Goal: Task Accomplishment & Management: Complete application form

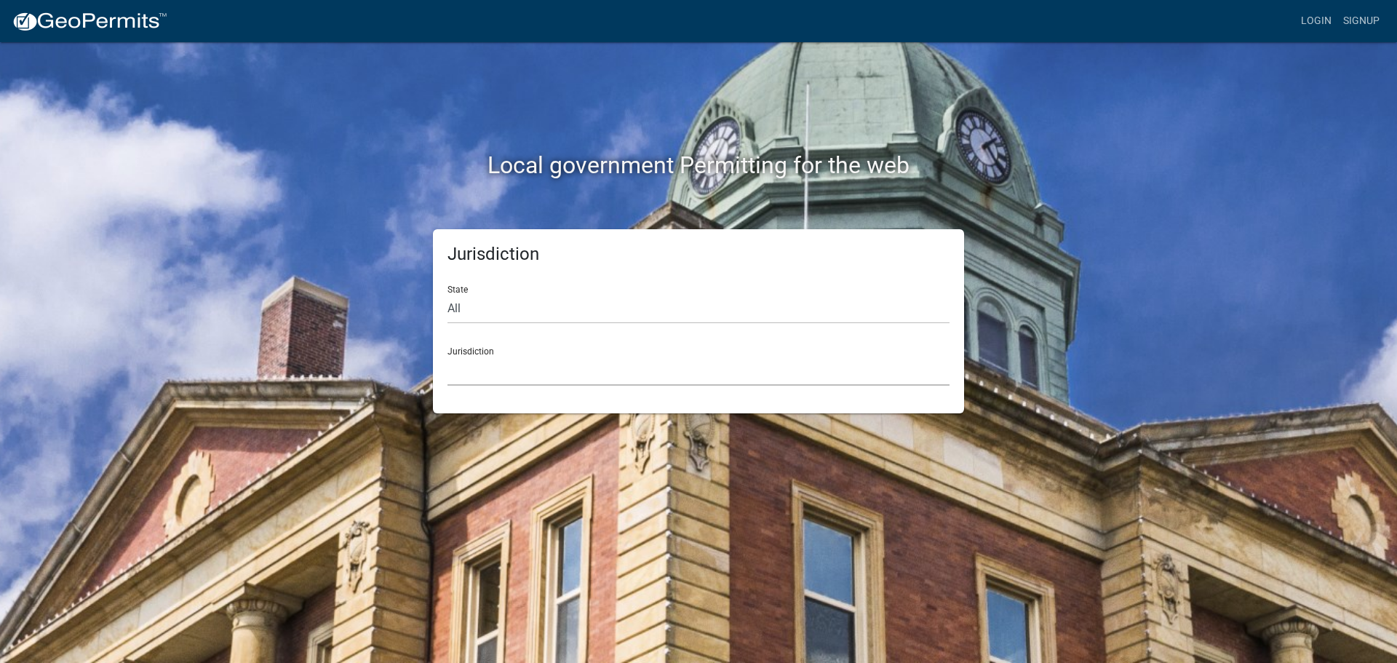
click at [568, 369] on select "[GEOGRAPHIC_DATA], [US_STATE] [GEOGRAPHIC_DATA], [US_STATE][PERSON_NAME][GEOGRA…" at bounding box center [698, 371] width 502 height 30
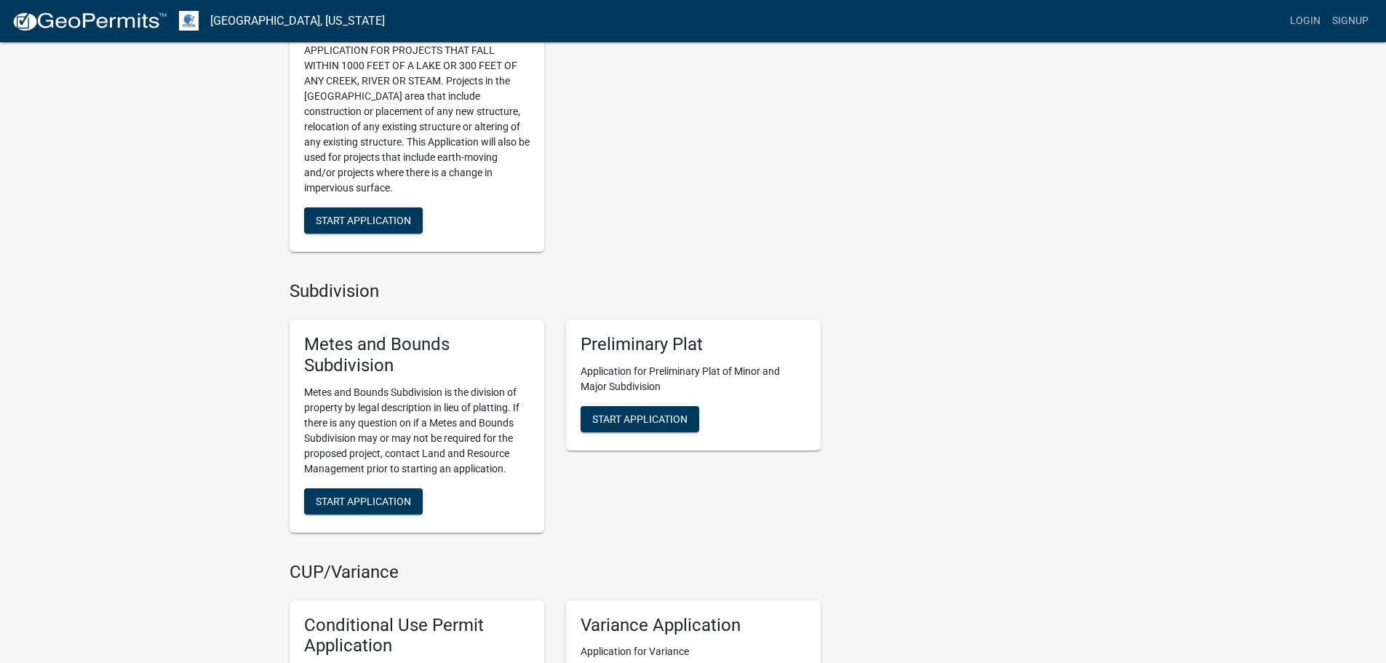
scroll to position [1164, 0]
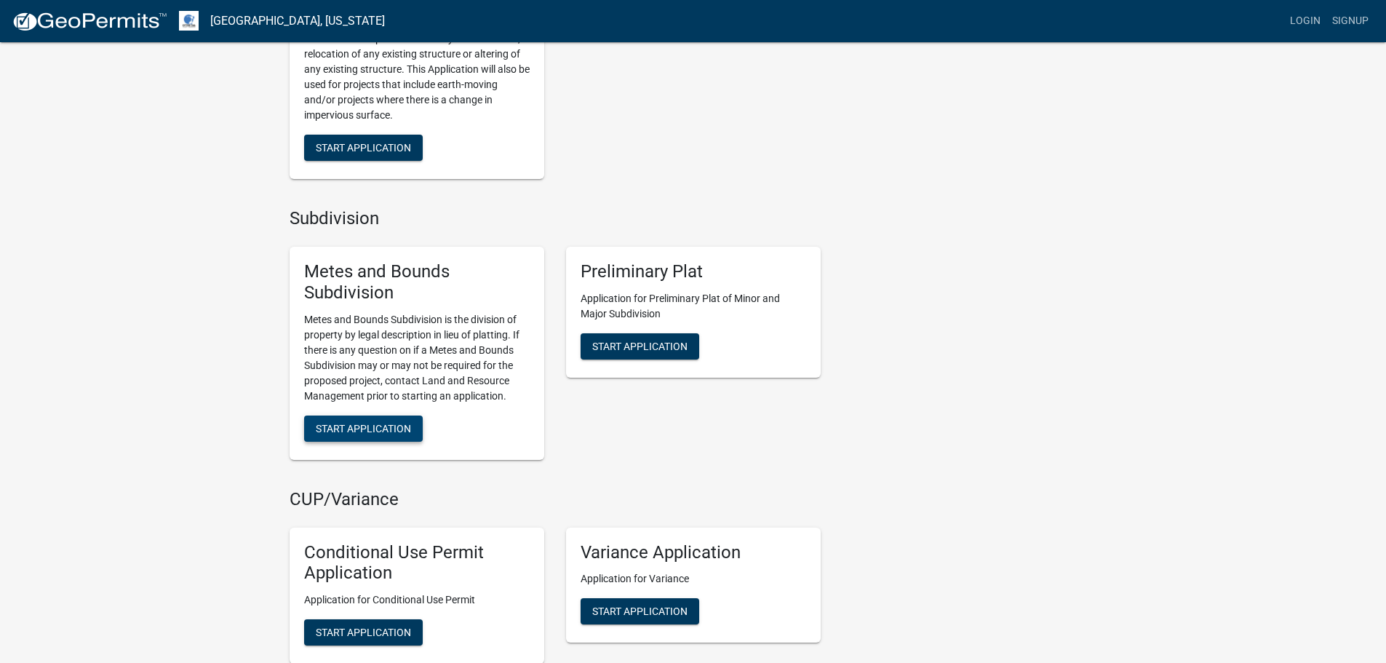
click at [349, 426] on span "Start Application" at bounding box center [363, 428] width 95 height 12
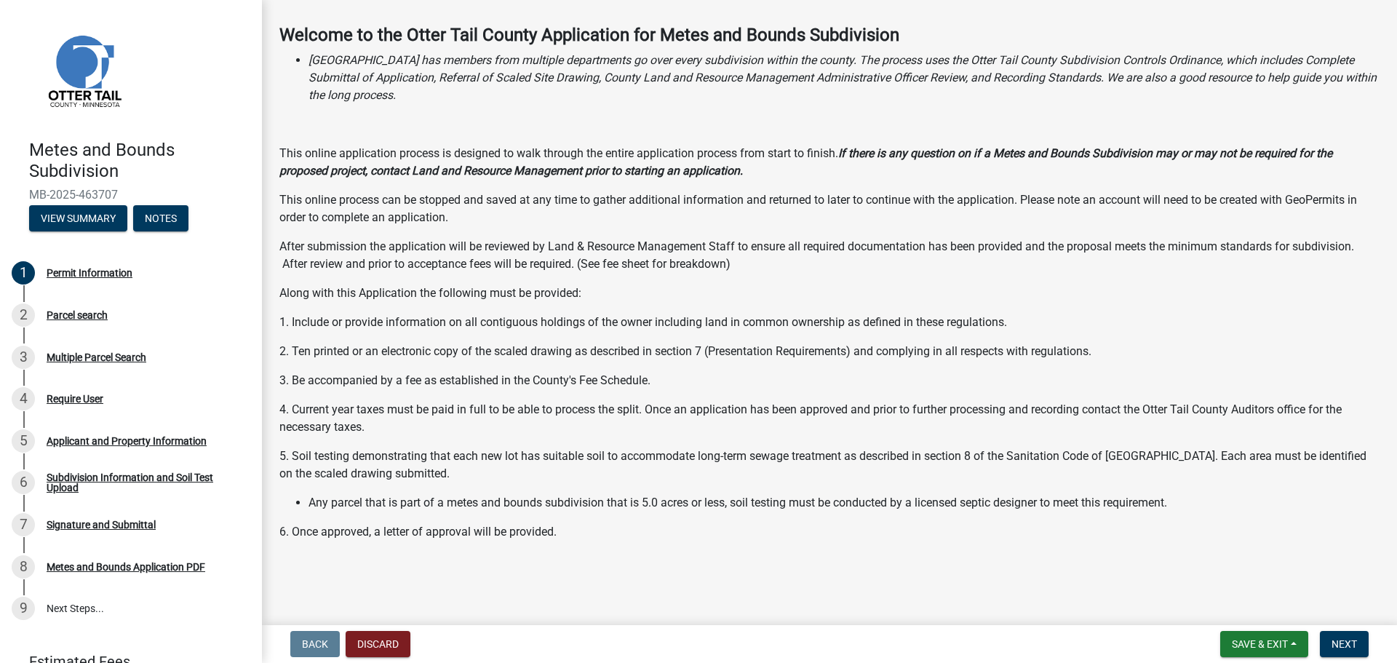
scroll to position [73, 0]
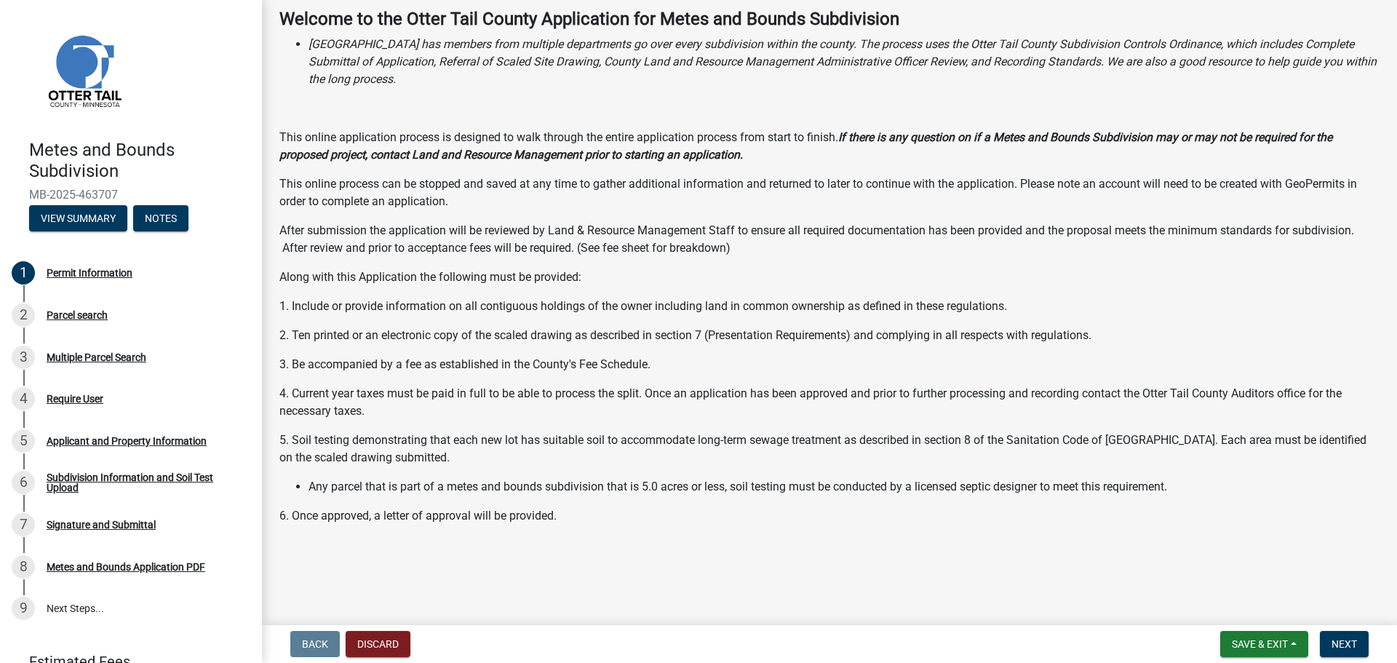
click at [568, 515] on p "6. Once approved, a letter of approval will be provided." at bounding box center [829, 515] width 1100 height 17
drag, startPoint x: 717, startPoint y: 492, endPoint x: 1192, endPoint y: 493, distance: 475.1
click at [1192, 493] on li "Any parcel that is part of a metes and bounds subdivision that is 5.0 acres or …" at bounding box center [843, 486] width 1071 height 17
click at [735, 500] on div "Welcome to the [GEOGRAPHIC_DATA] Application for Metes and Bounds Subdivision […" at bounding box center [829, 296] width 1100 height 574
drag, startPoint x: 733, startPoint y: 489, endPoint x: 1199, endPoint y: 489, distance: 465.6
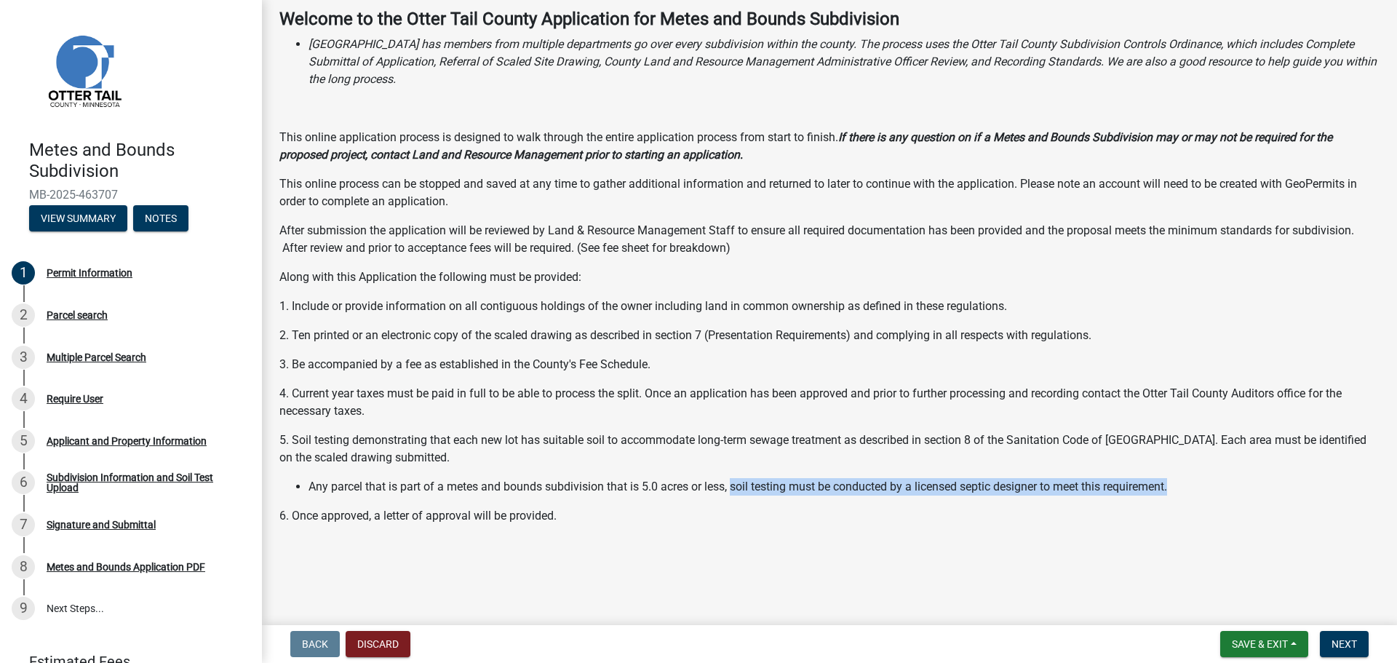
click at [1199, 489] on li "Any parcel that is part of a metes and bounds subdivision that is 5.0 acres or …" at bounding box center [843, 486] width 1071 height 17
click at [565, 360] on p "3. Be accompanied by a fee as established in the County's Fee Schedule." at bounding box center [829, 364] width 1100 height 17
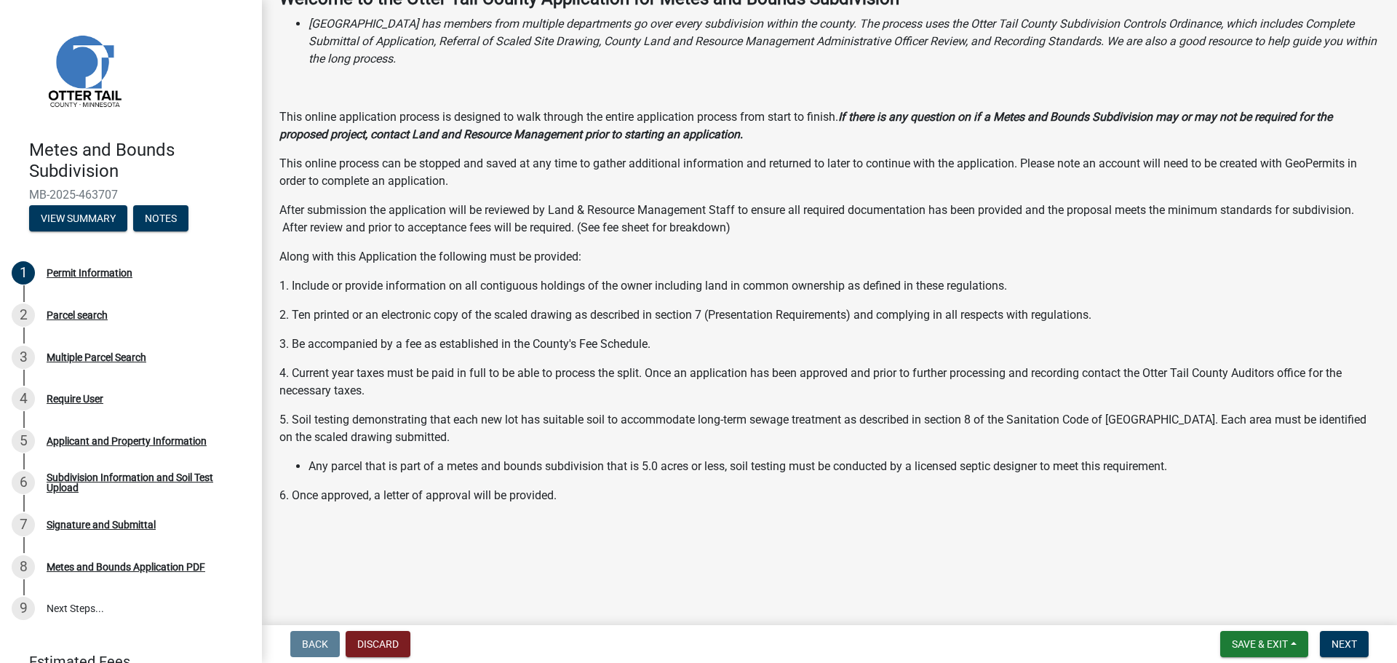
scroll to position [105, 0]
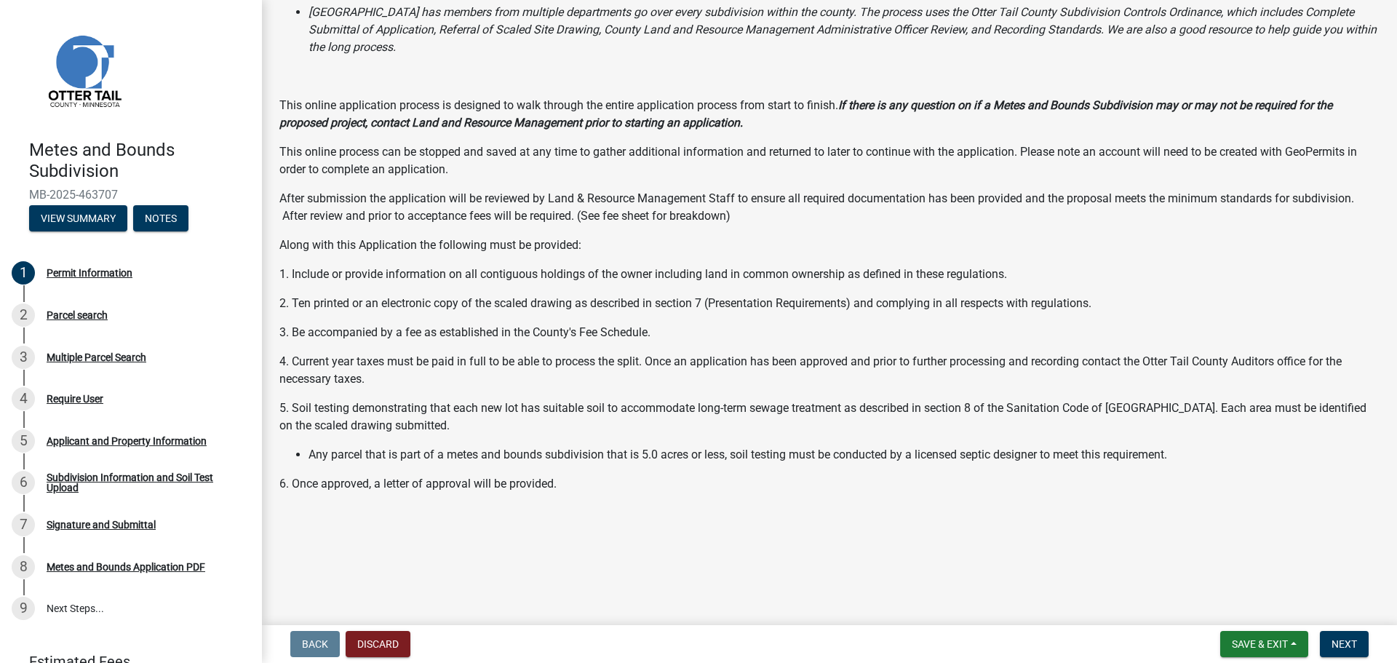
click at [509, 470] on div "Welcome to the [GEOGRAPHIC_DATA] Application for Metes and Bounds Subdivision […" at bounding box center [829, 264] width 1100 height 574
click at [1329, 640] on button "Next" at bounding box center [1344, 644] width 49 height 26
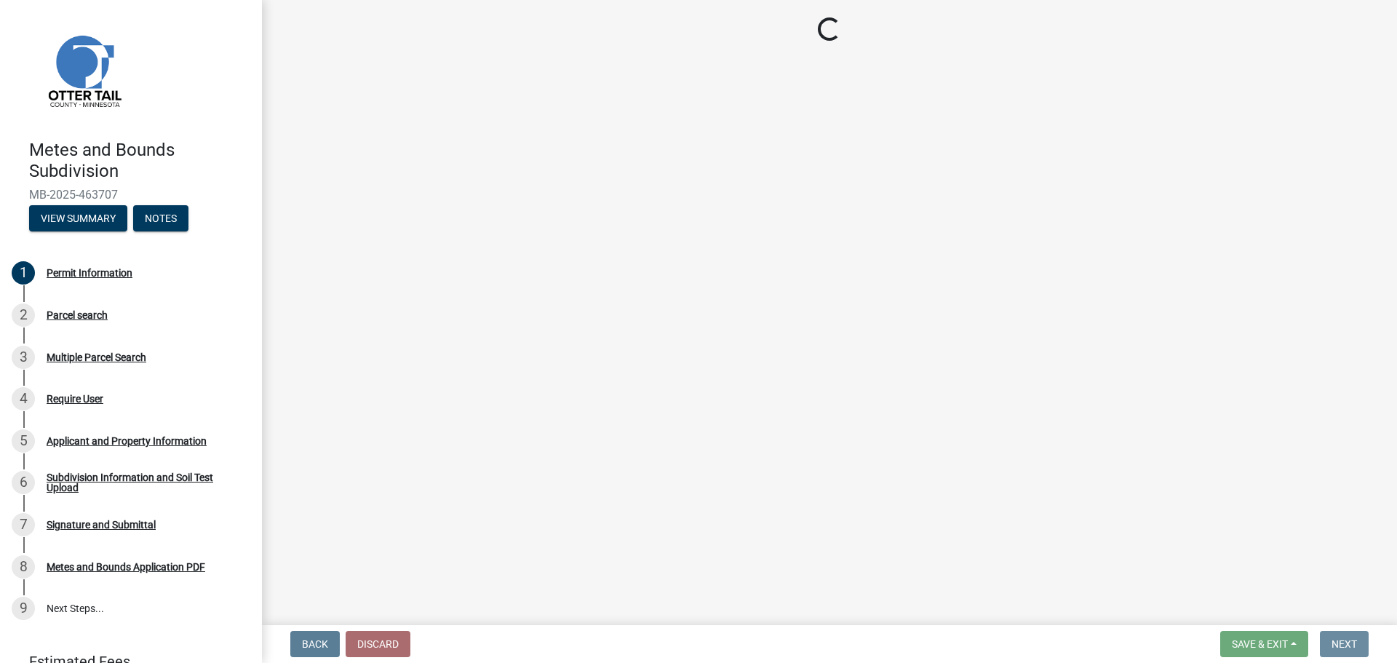
scroll to position [0, 0]
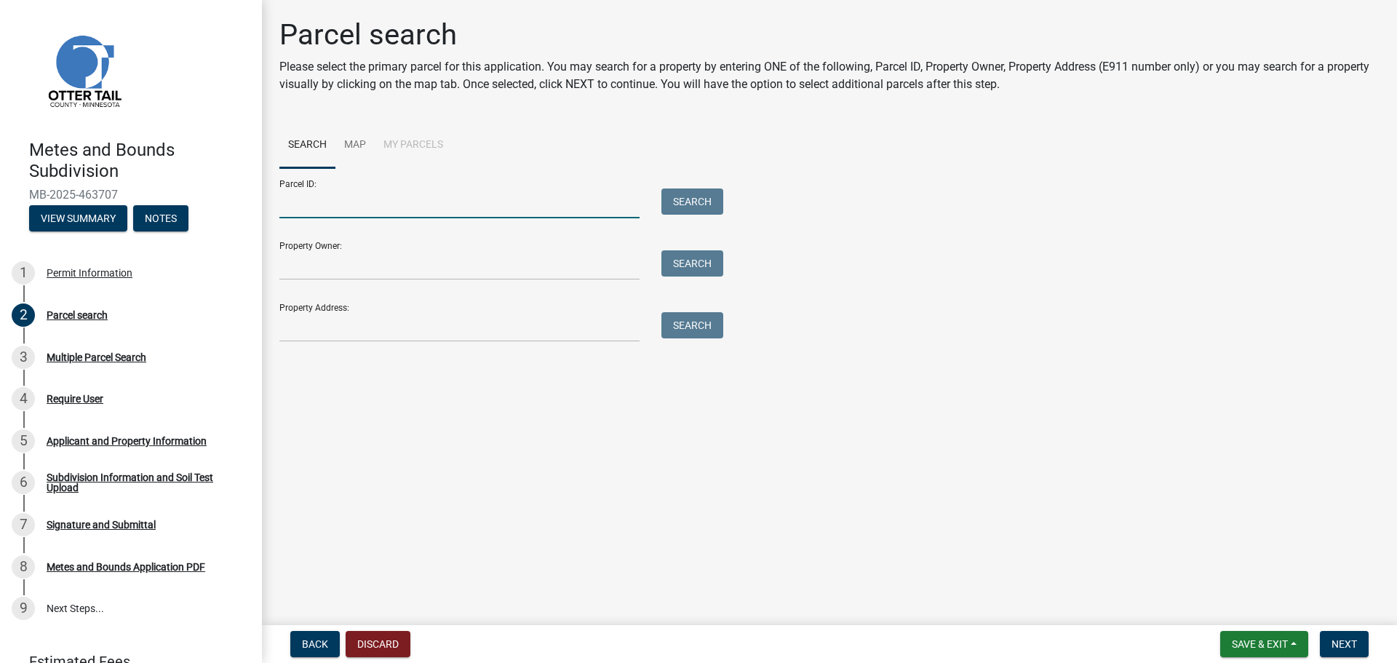
click at [299, 197] on input "Parcel ID:" at bounding box center [459, 203] width 360 height 30
paste input "30000350225005"
type input "30000350225005"
click at [474, 274] on input "Property Owner:" at bounding box center [459, 265] width 360 height 30
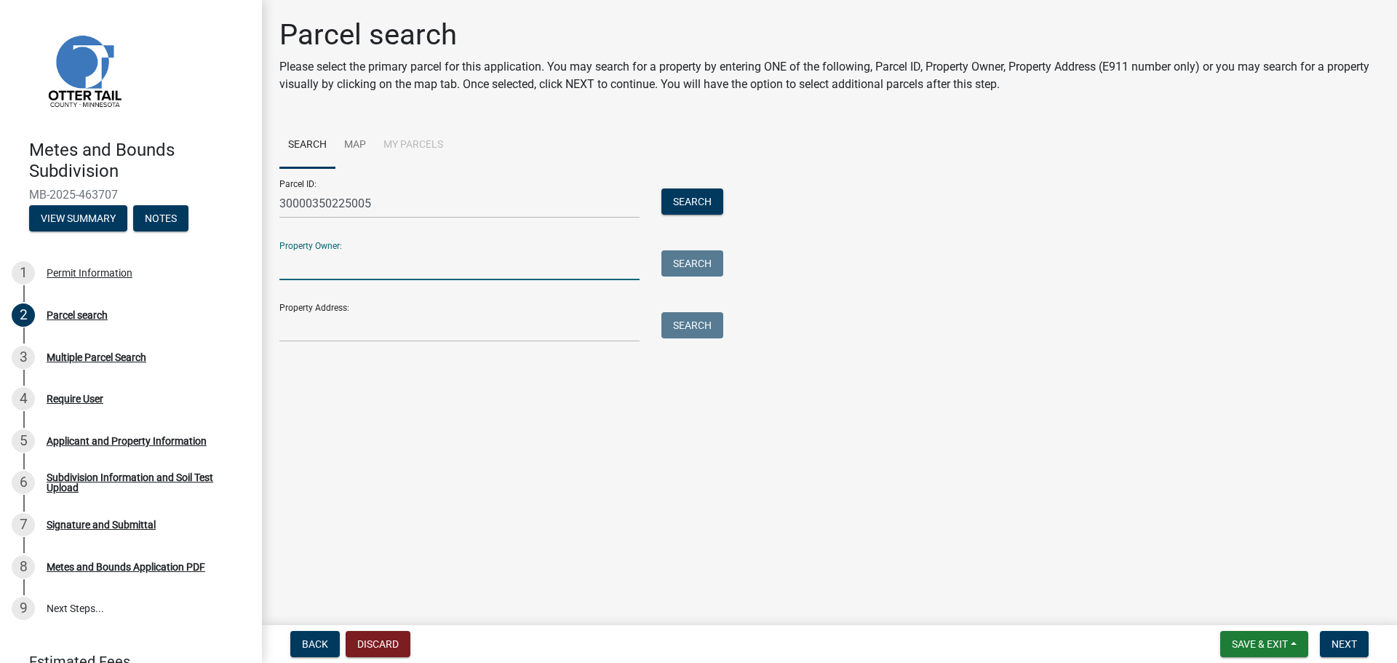
type input "j"
type input "[PERSON_NAME]"
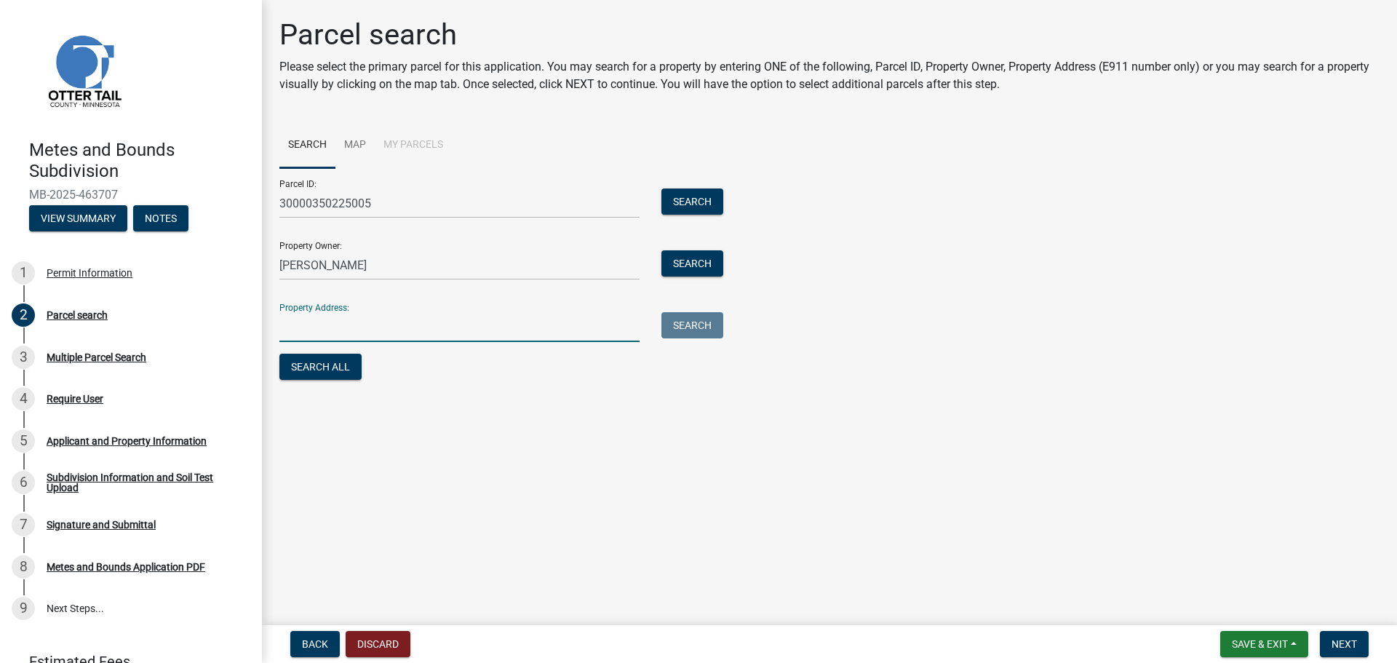
click at [418, 333] on input "Property Address:" at bounding box center [459, 327] width 360 height 30
click at [457, 332] on input "Property Address:" at bounding box center [459, 327] width 360 height 30
paste input "[STREET_ADDRESS]"
type input "[STREET_ADDRESS]"
click at [712, 330] on button "Search" at bounding box center [692, 325] width 62 height 26
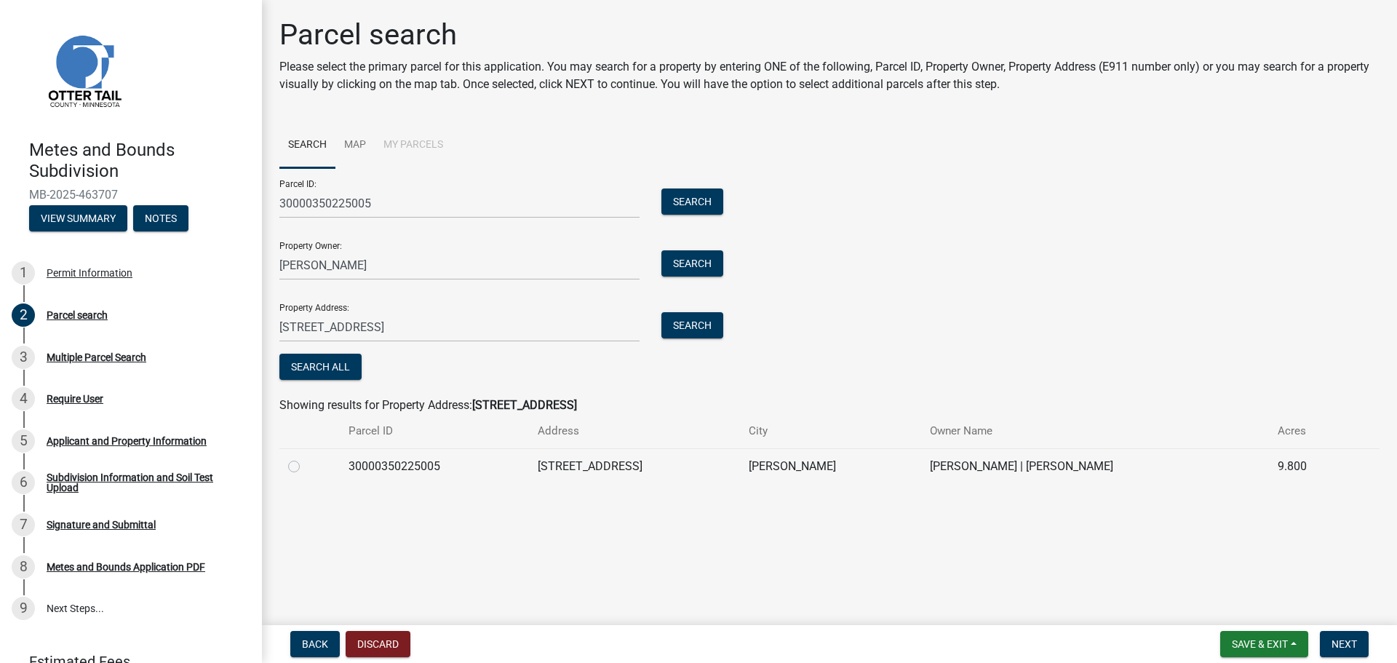
click at [306, 458] on label at bounding box center [306, 458] width 0 height 0
click at [306, 466] on input "radio" at bounding box center [310, 462] width 9 height 9
radio input "true"
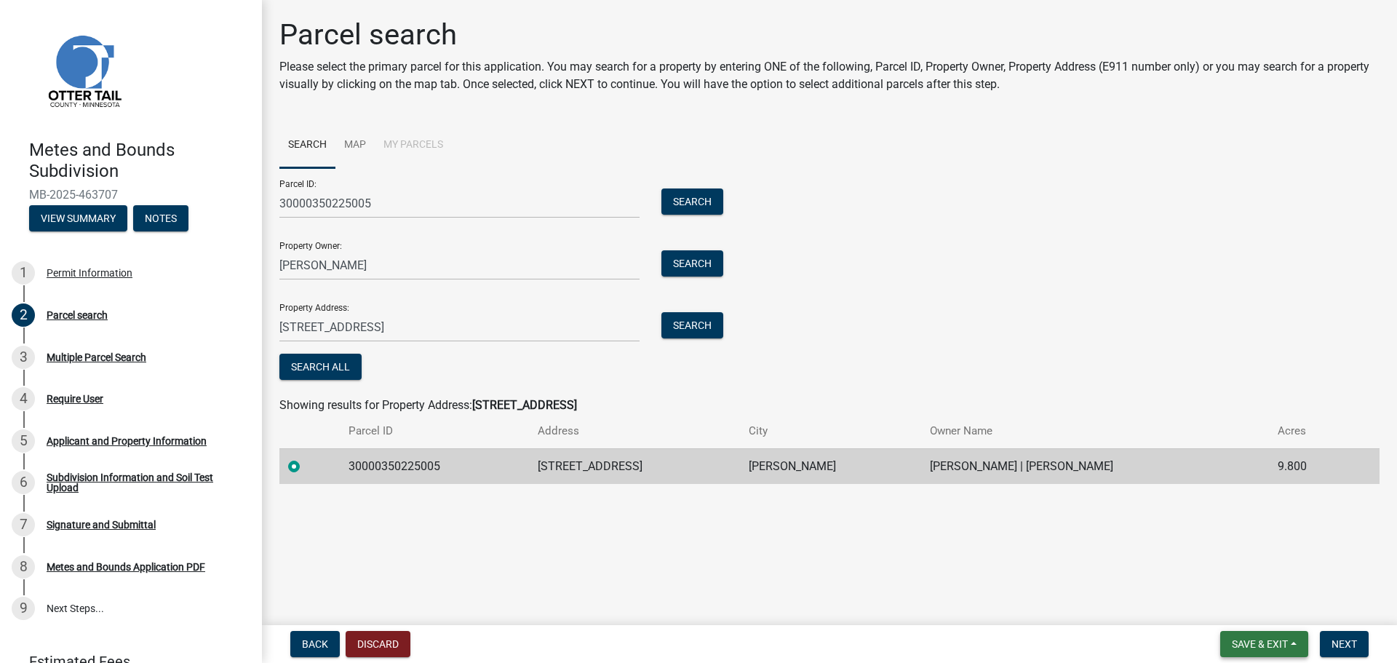
click at [1256, 647] on span "Save & Exit" at bounding box center [1260, 644] width 56 height 12
drag, startPoint x: 1332, startPoint y: 660, endPoint x: 1334, endPoint y: 653, distance: 7.4
click at [1333, 657] on nav "Back Discard Save & Exit Save Save & Exit Next" at bounding box center [829, 644] width 1135 height 38
click at [1336, 650] on button "Next" at bounding box center [1344, 644] width 49 height 26
drag, startPoint x: 1304, startPoint y: 468, endPoint x: 1245, endPoint y: 467, distance: 59.7
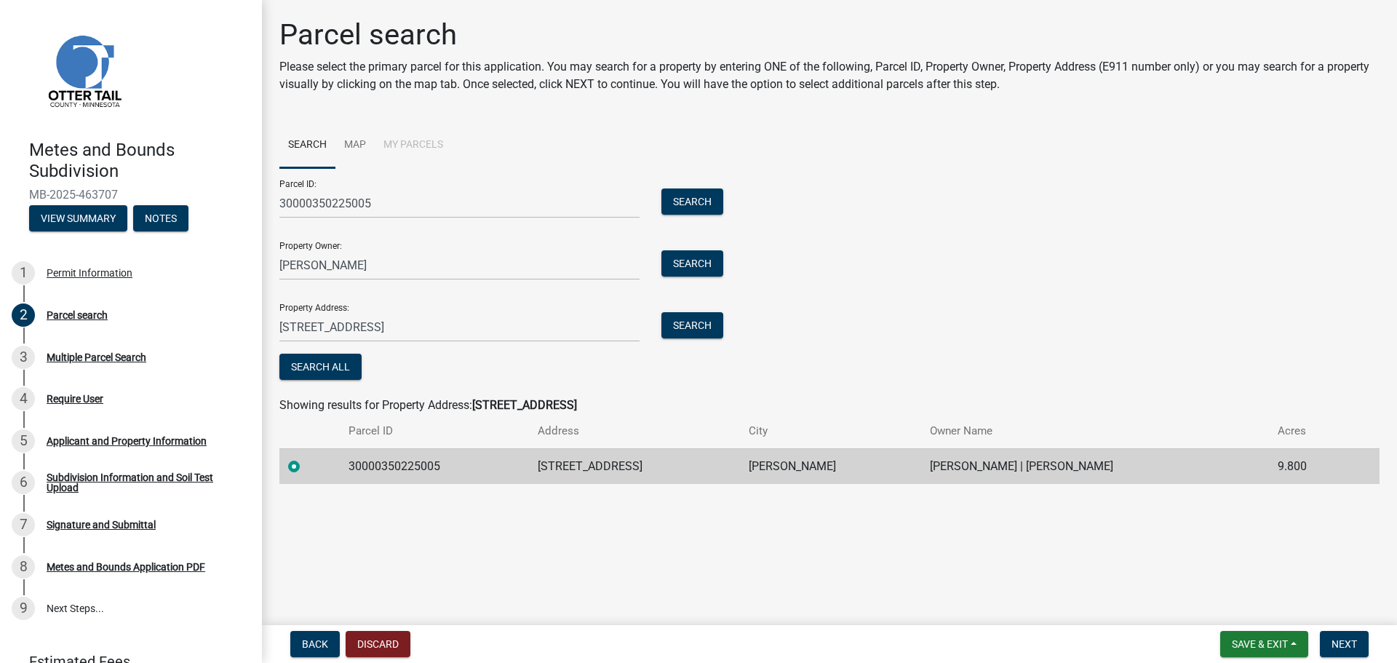
click at [1245, 467] on tr "30000350225005 45999 CO HWY 51 [PERSON_NAME] [PERSON_NAME] | [PERSON_NAME] 9.800" at bounding box center [829, 466] width 1100 height 36
click at [1336, 641] on span "Next" at bounding box center [1343, 644] width 25 height 12
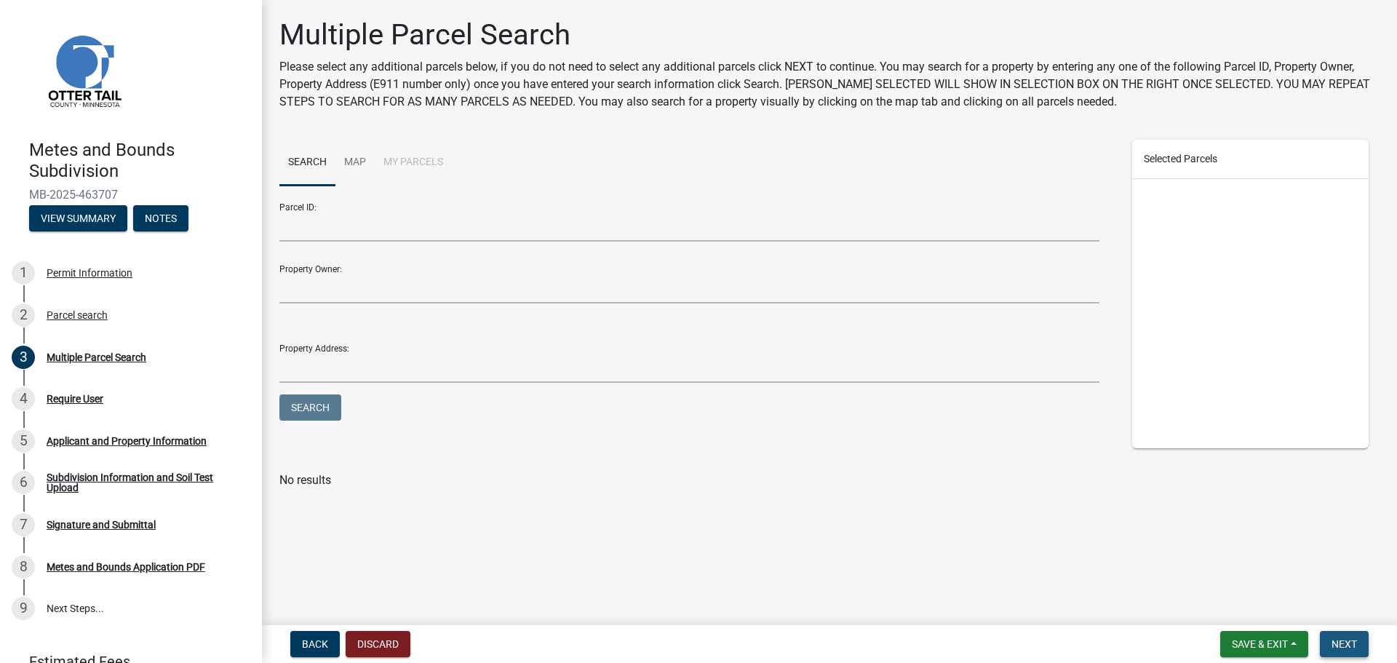
click at [1350, 650] on span "Next" at bounding box center [1343, 644] width 25 height 12
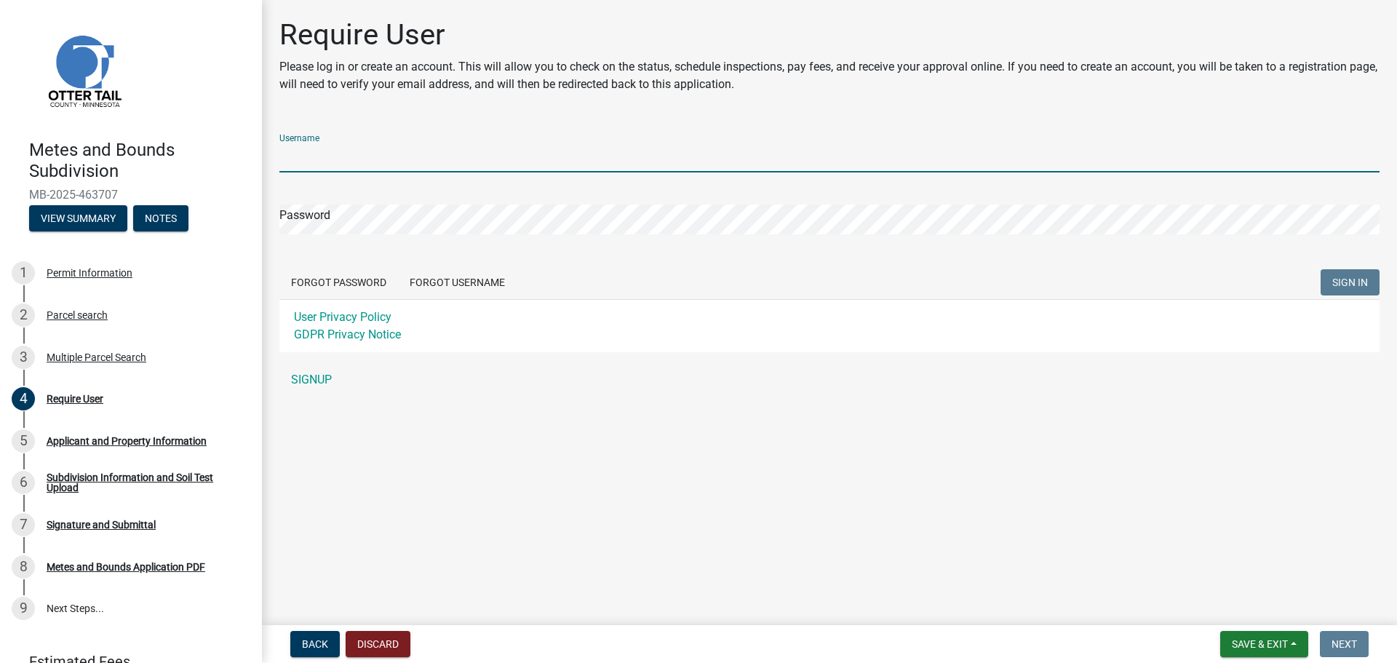
click at [407, 157] on input "Username" at bounding box center [829, 158] width 1100 height 30
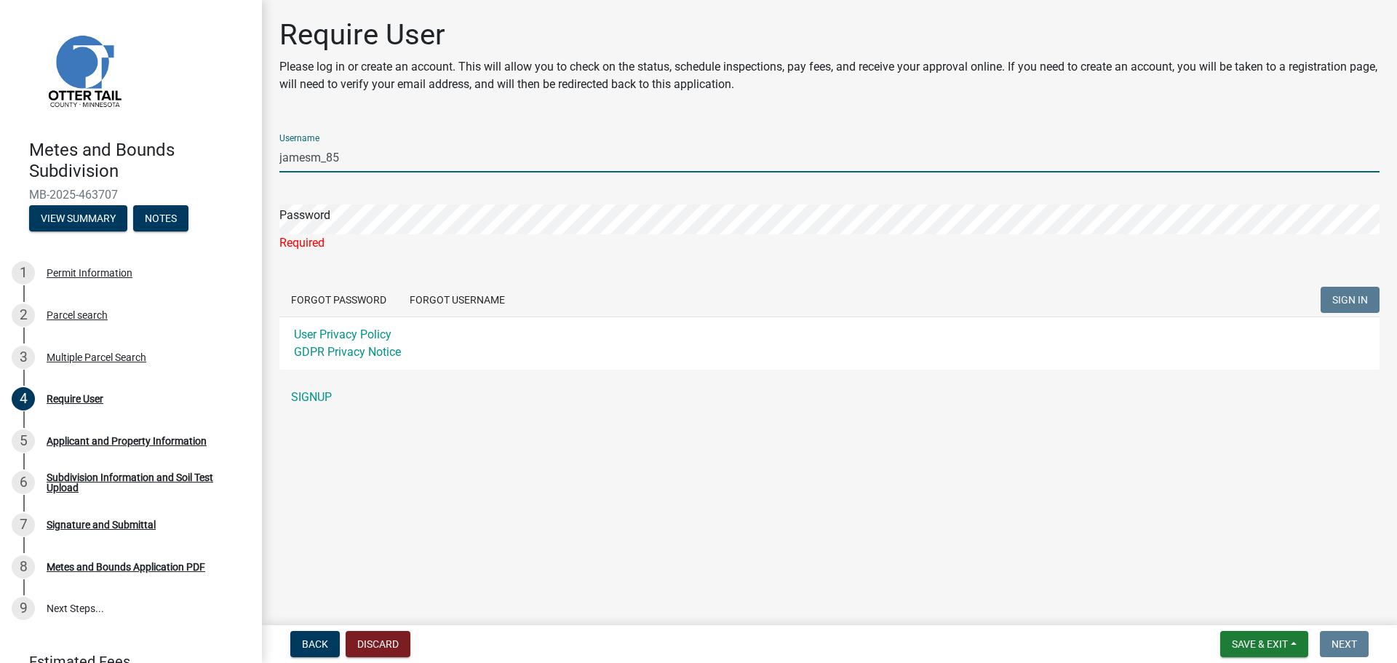
click at [407, 157] on input "jamesm_85" at bounding box center [829, 158] width 1100 height 30
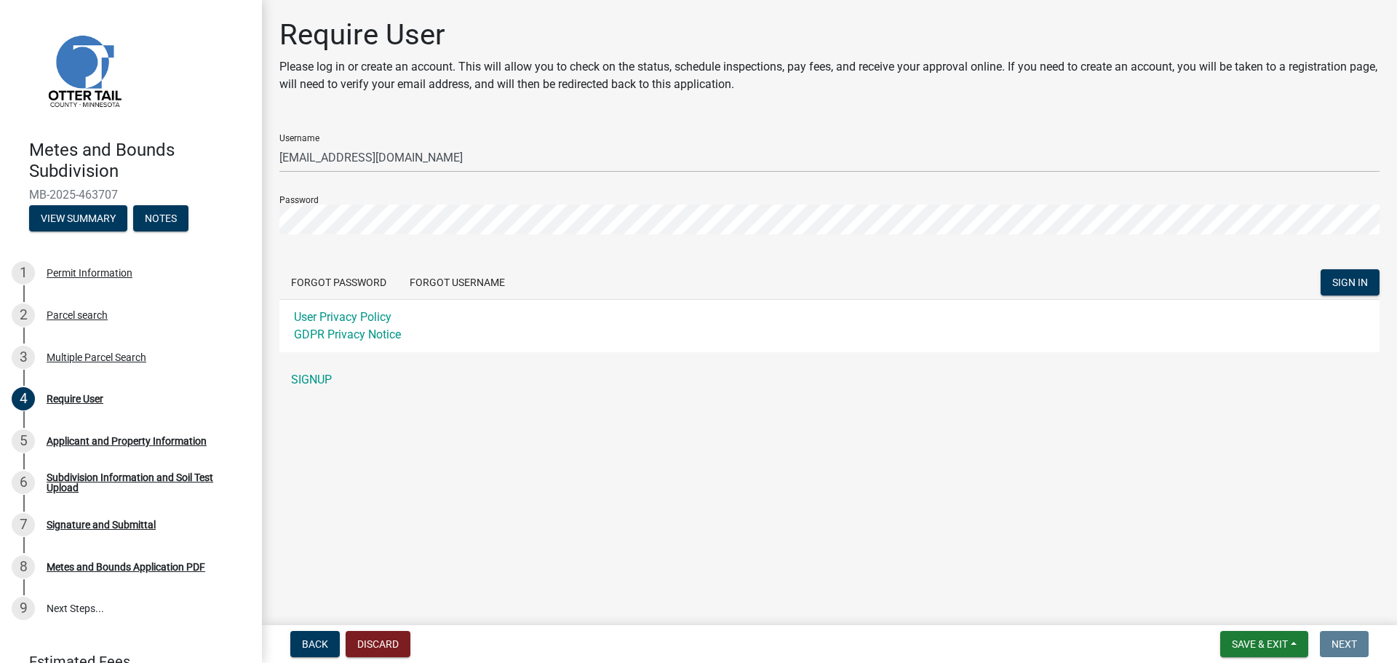
click at [575, 439] on main "Require User Please log in or create an account. This will allow you to check o…" at bounding box center [829, 309] width 1135 height 619
click at [1348, 282] on span "SIGN IN" at bounding box center [1350, 282] width 36 height 12
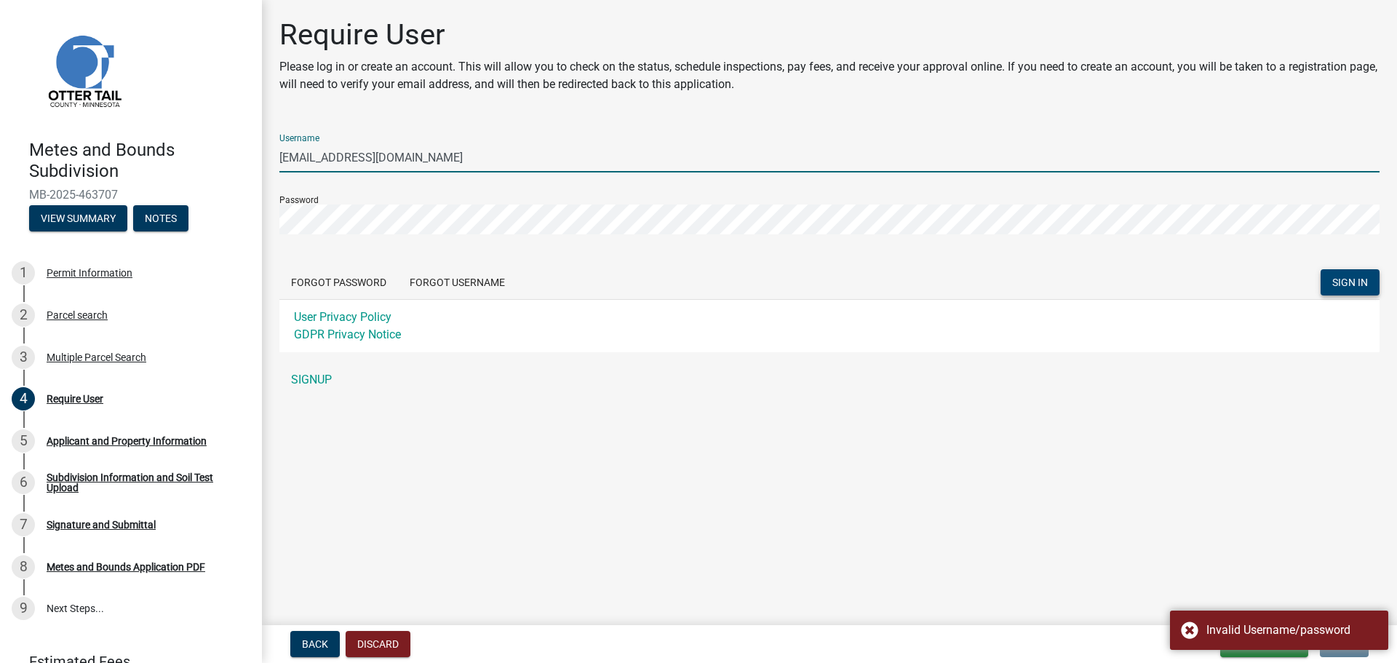
drag, startPoint x: 502, startPoint y: 156, endPoint x: 343, endPoint y: 157, distance: 159.3
click at [343, 157] on input "[EMAIL_ADDRESS][DOMAIN_NAME]" at bounding box center [829, 158] width 1100 height 30
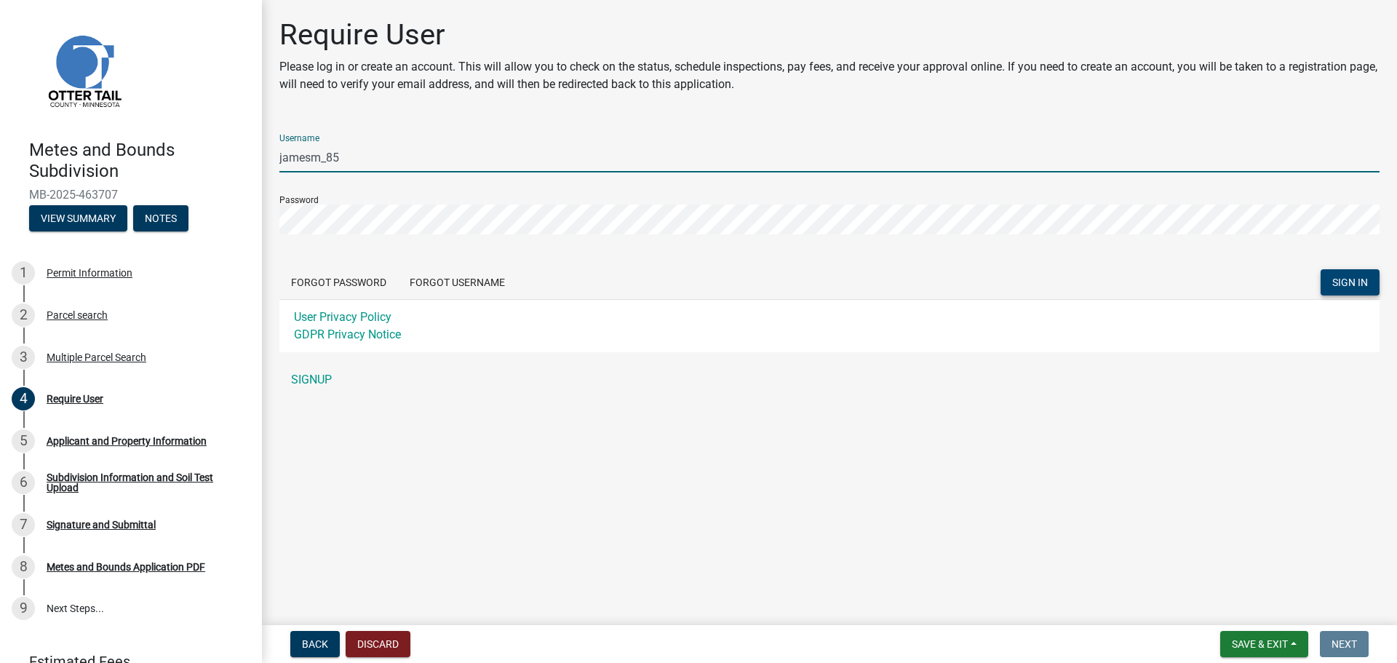
type input "jamesm_85"
click at [1320, 269] on button "SIGN IN" at bounding box center [1349, 282] width 59 height 26
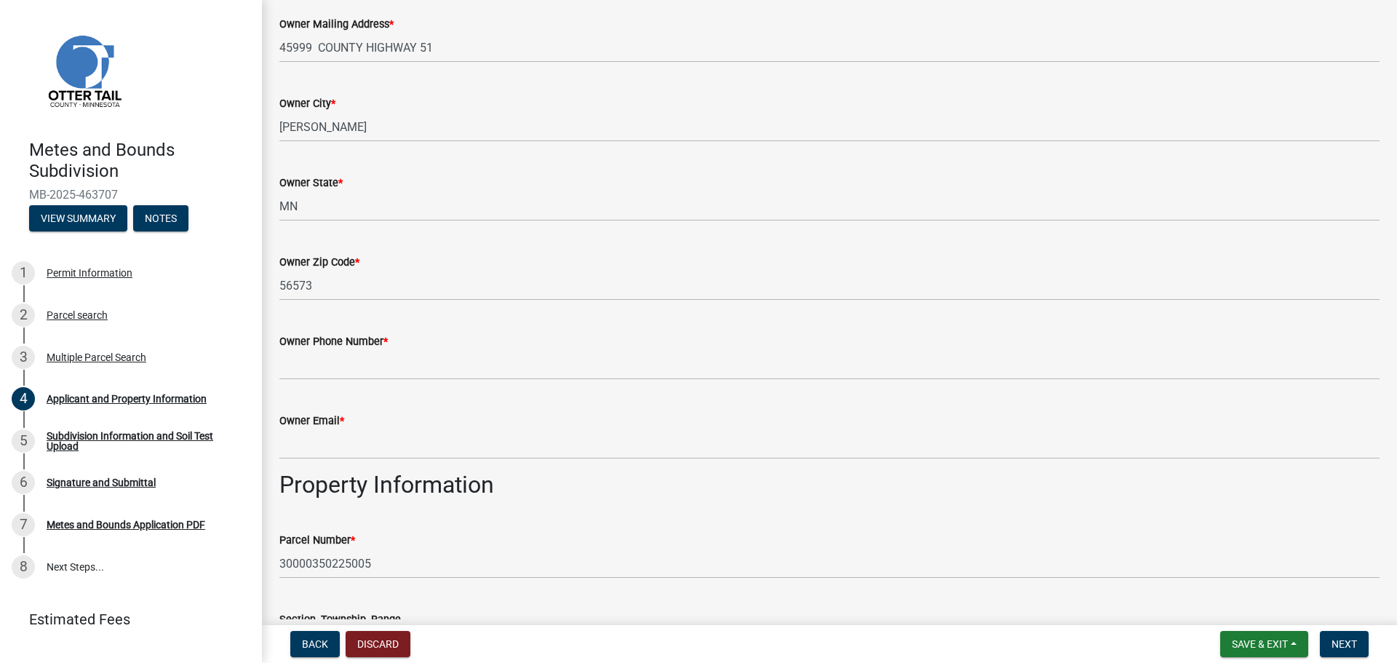
scroll to position [291, 0]
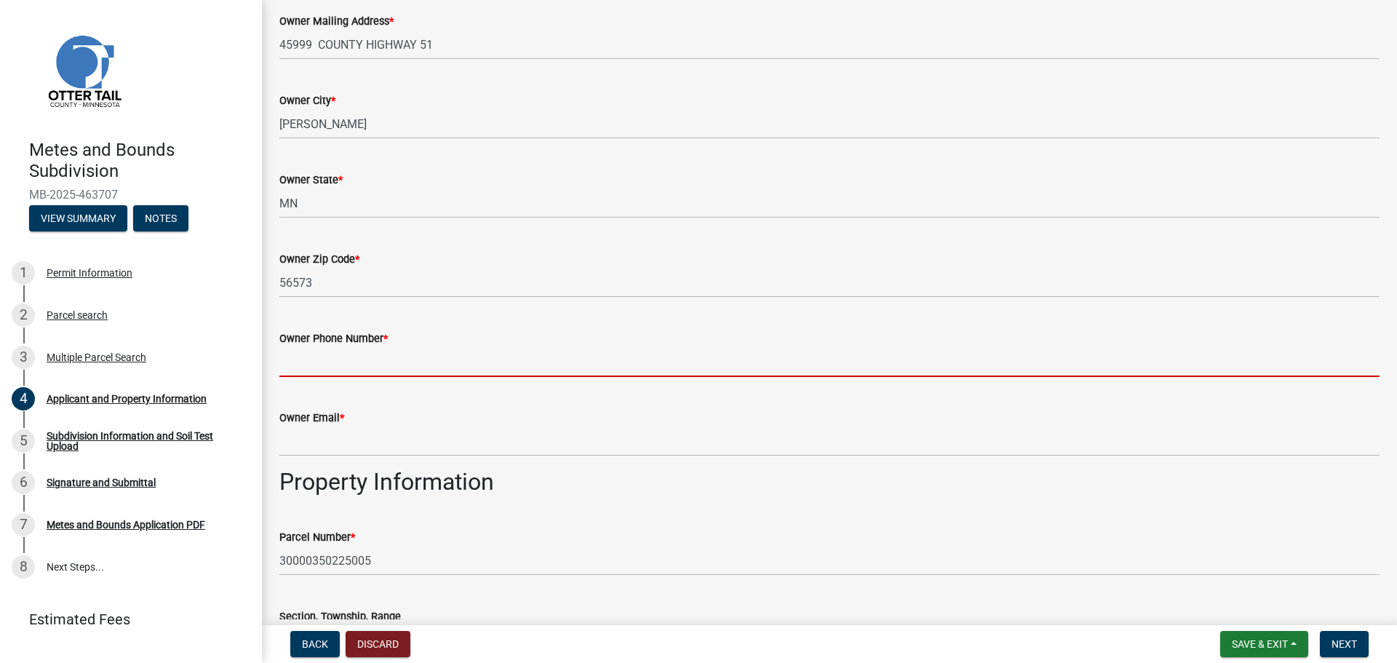
click at [404, 367] on input "Owner Phone Number *" at bounding box center [829, 362] width 1100 height 30
type input "2188414952"
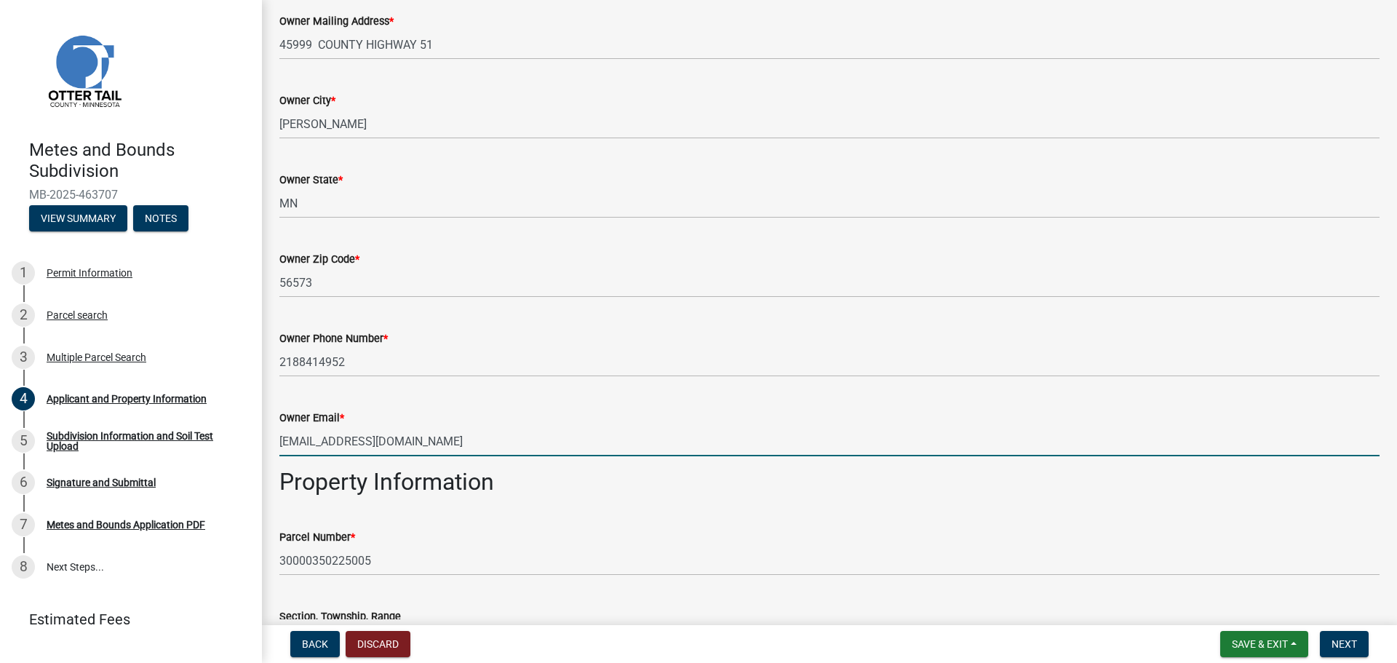
click at [460, 434] on input "[EMAIL_ADDRESS][DOMAIN_NAME]" at bounding box center [829, 441] width 1100 height 30
type input "[EMAIL_ADDRESS][DOMAIN_NAME]"
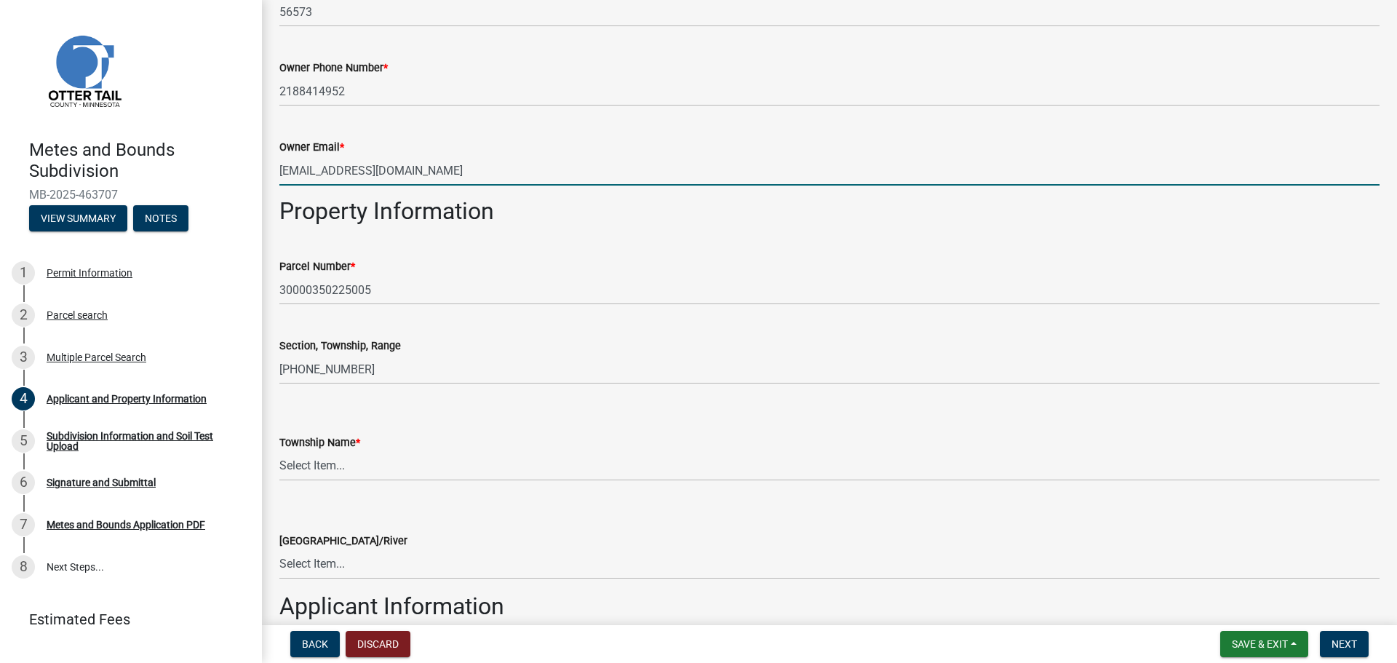
scroll to position [582, 0]
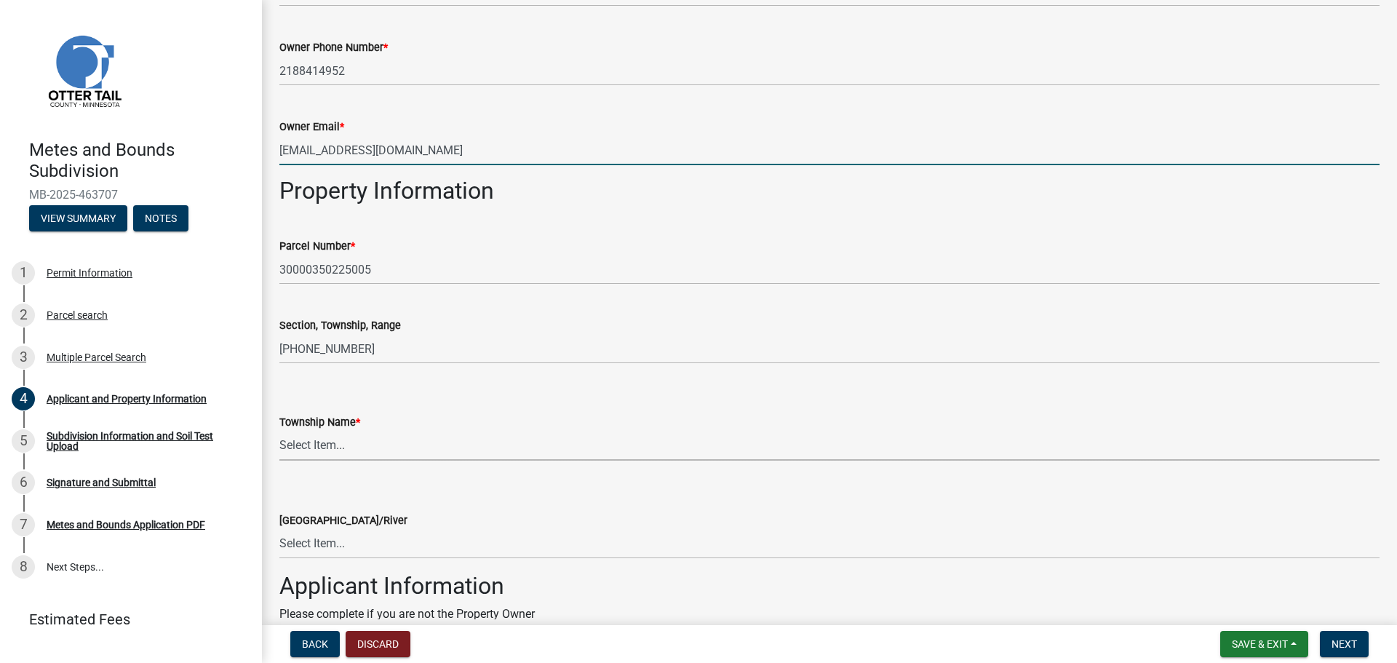
click at [424, 442] on select "Select Item... [GEOGRAPHIC_DATA] [GEOGRAPHIC_DATA] [GEOGRAPHIC_DATA] [GEOGRAPHI…" at bounding box center [829, 446] width 1100 height 30
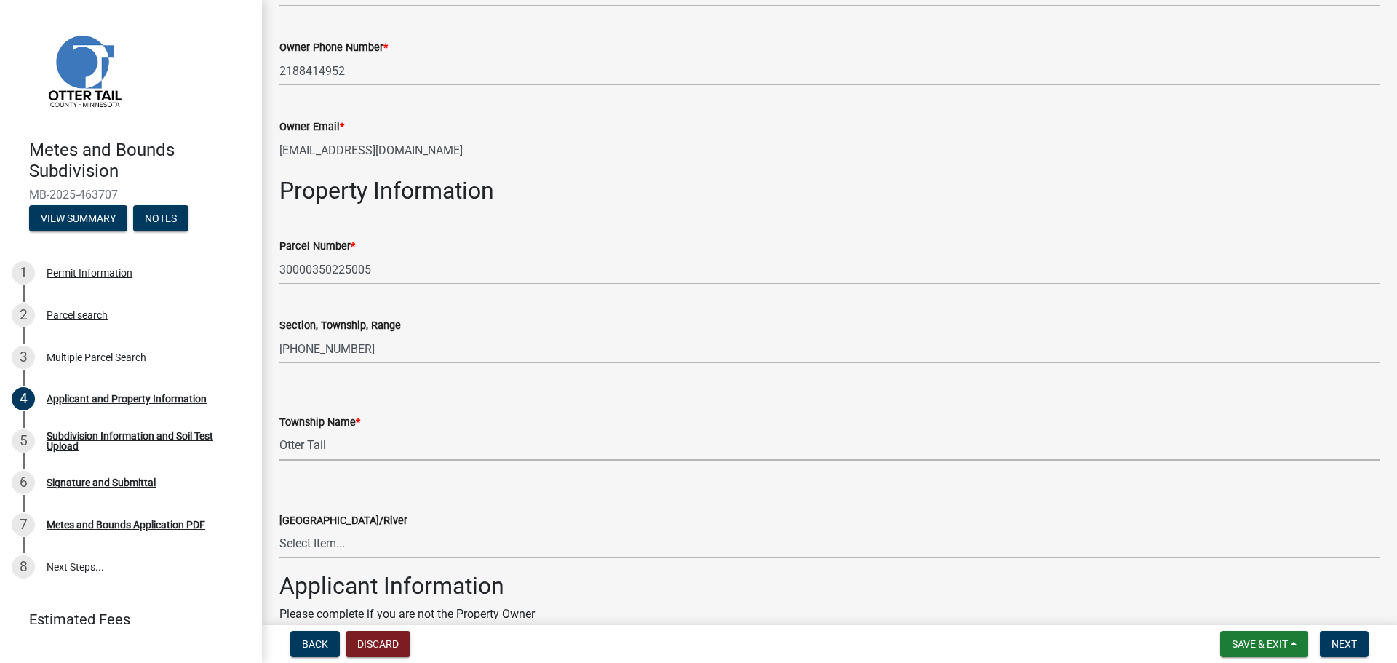
click at [279, 431] on select "Select Item... [GEOGRAPHIC_DATA] [GEOGRAPHIC_DATA] [GEOGRAPHIC_DATA] [GEOGRAPHI…" at bounding box center [829, 446] width 1100 height 30
select select "ded5d9be-48a1-404b-8f76-4f06390963e5"
click at [498, 407] on form "Township Name * Select Item... [GEOGRAPHIC_DATA] [GEOGRAPHIC_DATA] [GEOGRAPHIC_…" at bounding box center [829, 428] width 1100 height 65
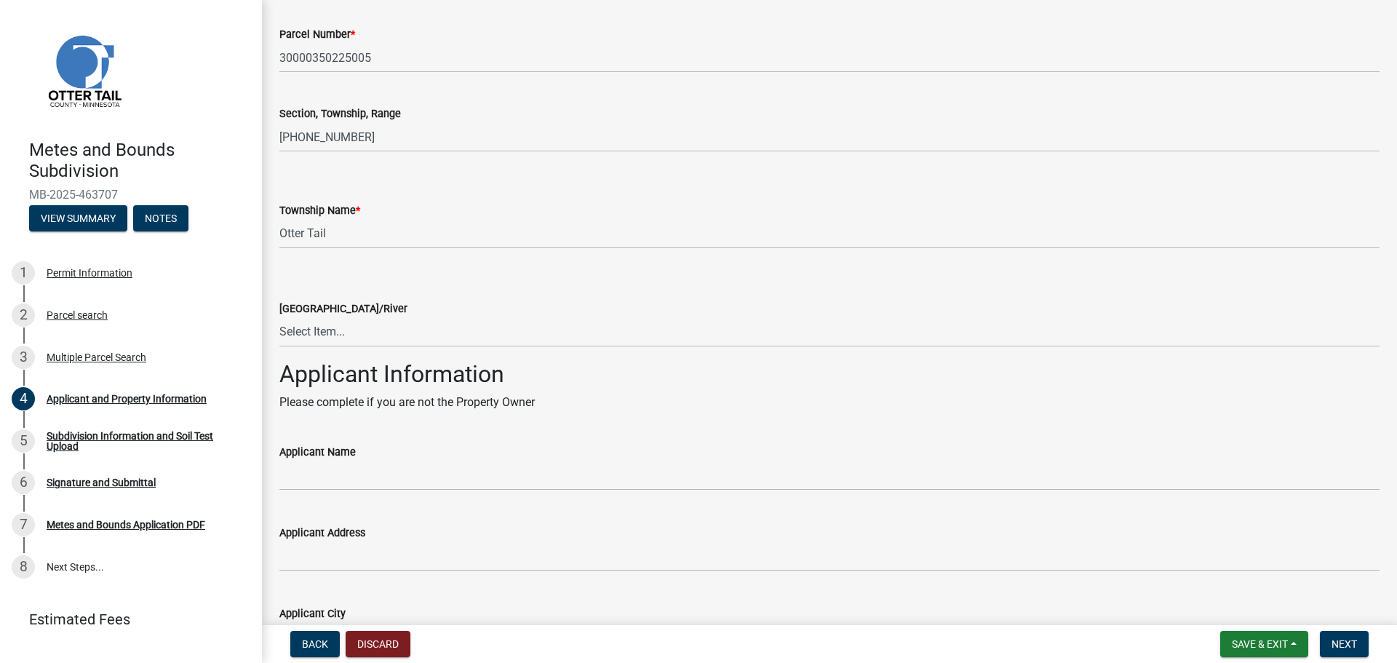
scroll to position [800, 0]
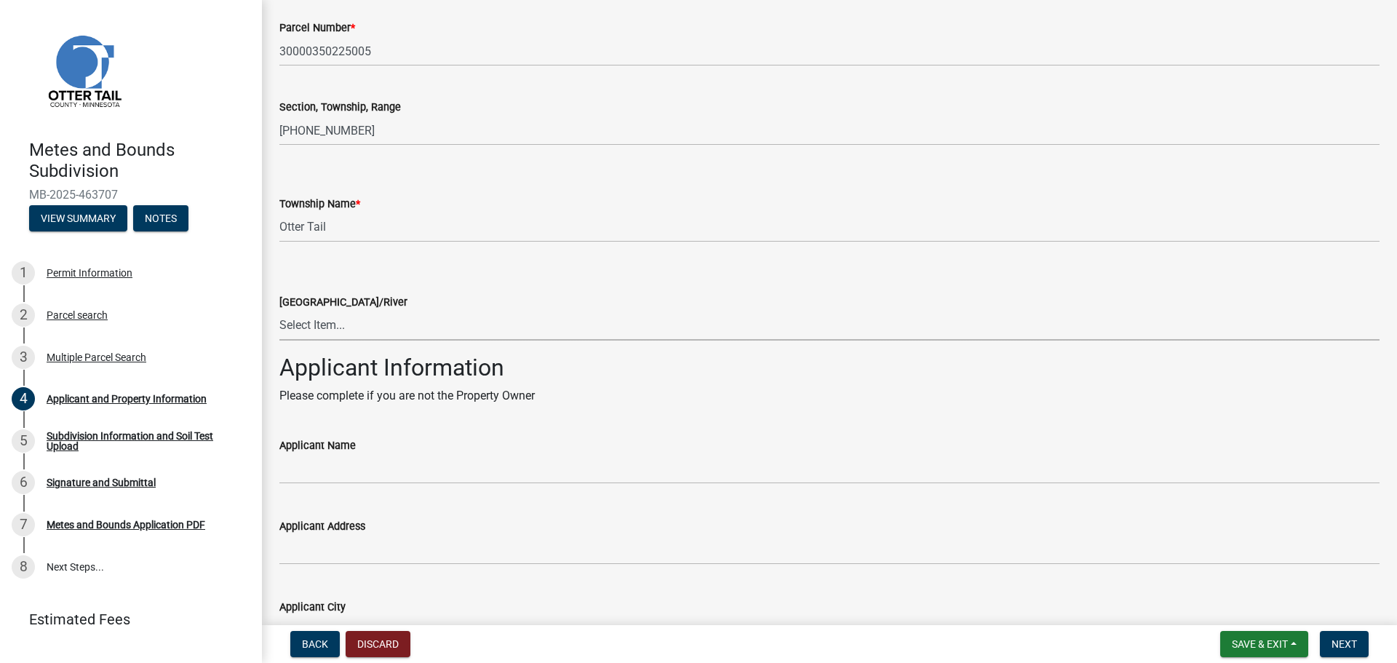
click at [354, 321] on select "Select Item... None [PERSON_NAME] 56-031 [PERSON_NAME] 56-118 [PERSON_NAME] 56-…" at bounding box center [829, 326] width 1100 height 30
click at [330, 327] on select "Select Item... None [PERSON_NAME] 56-031 [PERSON_NAME] 56-118 [PERSON_NAME] 56-…" at bounding box center [829, 326] width 1100 height 30
click at [279, 311] on select "Select Item... None [PERSON_NAME] 56-031 [PERSON_NAME] 56-118 [PERSON_NAME] 56-…" at bounding box center [829, 326] width 1100 height 30
select select "da4673be-4e11-4c7e-94ac-bfe5041b9653"
click at [597, 396] on p "Please complete if you are not the Property Owner" at bounding box center [829, 395] width 1100 height 17
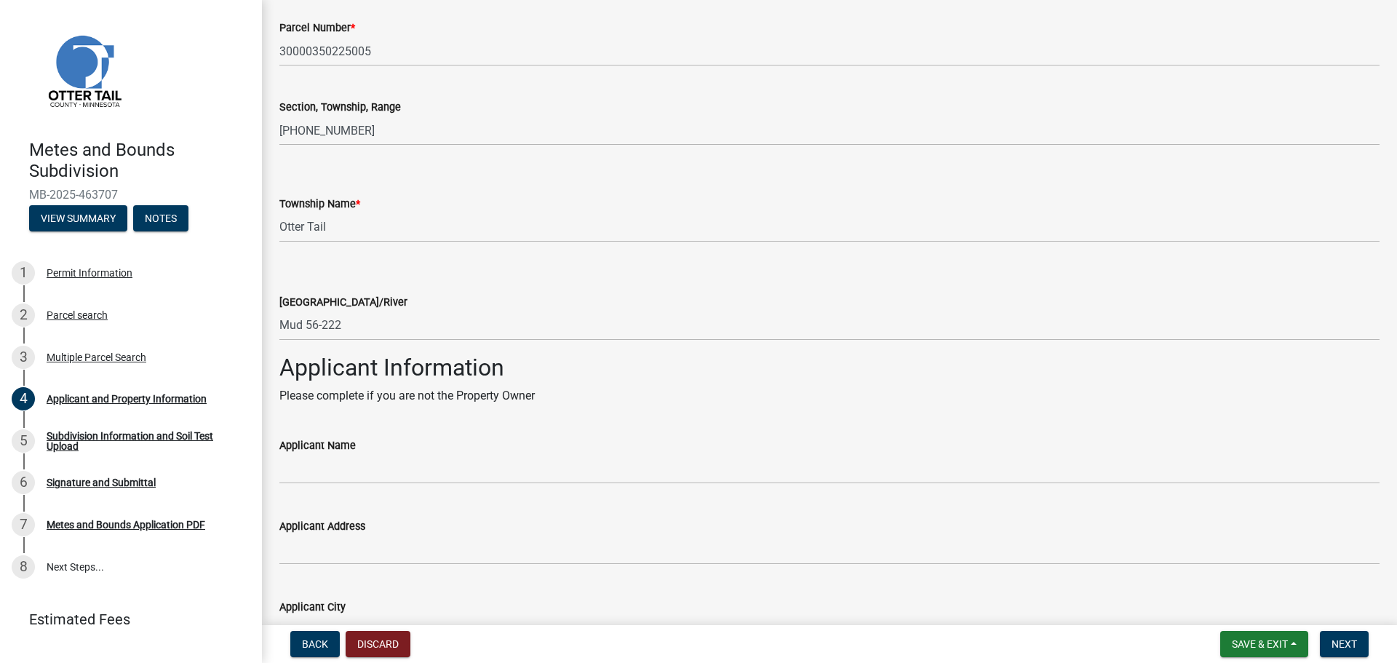
click at [307, 620] on div "Metes and Bounds Subdivision MB-2025-463707 View Summary Notes 1 Permit Informa…" at bounding box center [698, 331] width 1397 height 663
click at [613, 401] on p "Please complete if you are not the Property Owner" at bounding box center [829, 395] width 1100 height 17
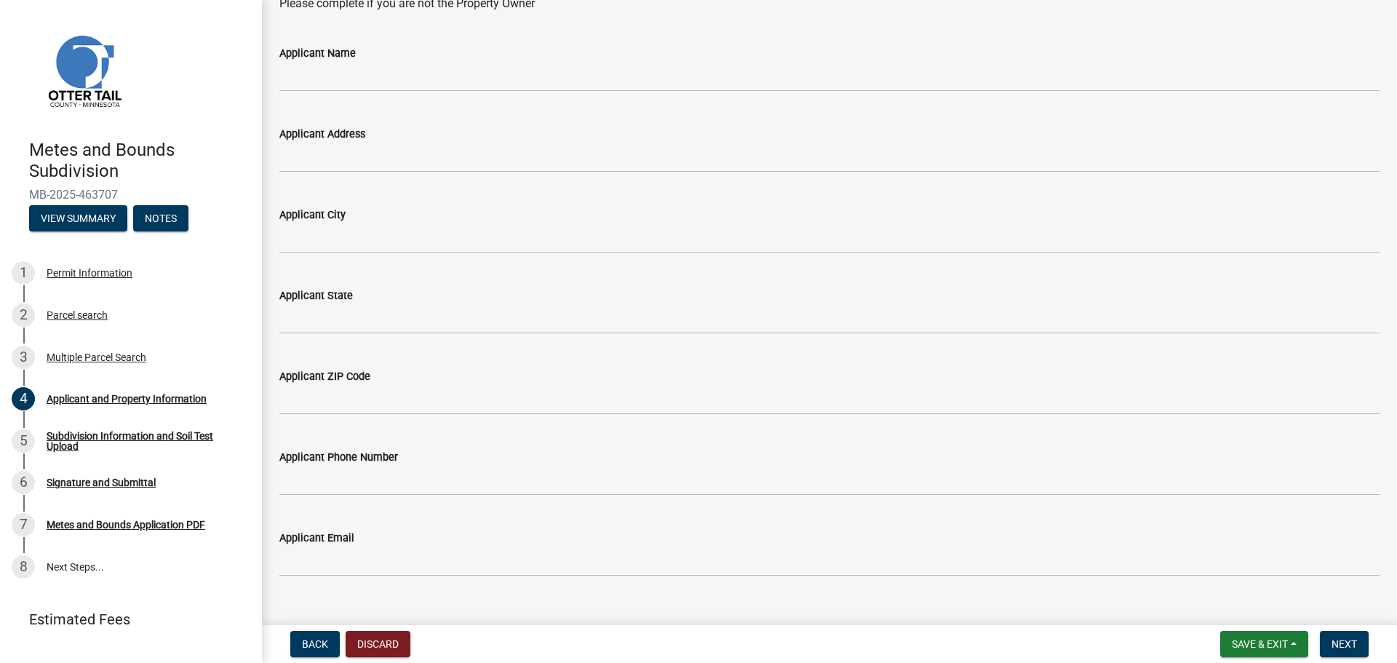
scroll to position [1219, 0]
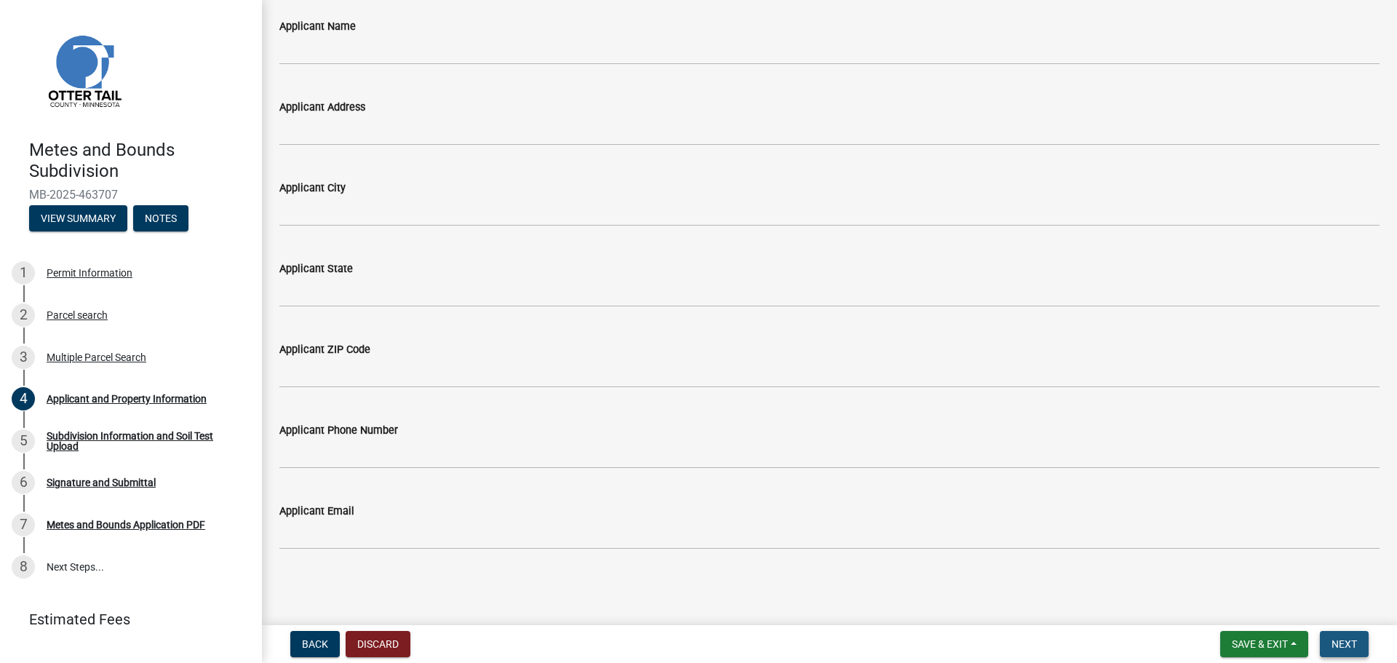
click at [1340, 644] on span "Next" at bounding box center [1343, 644] width 25 height 12
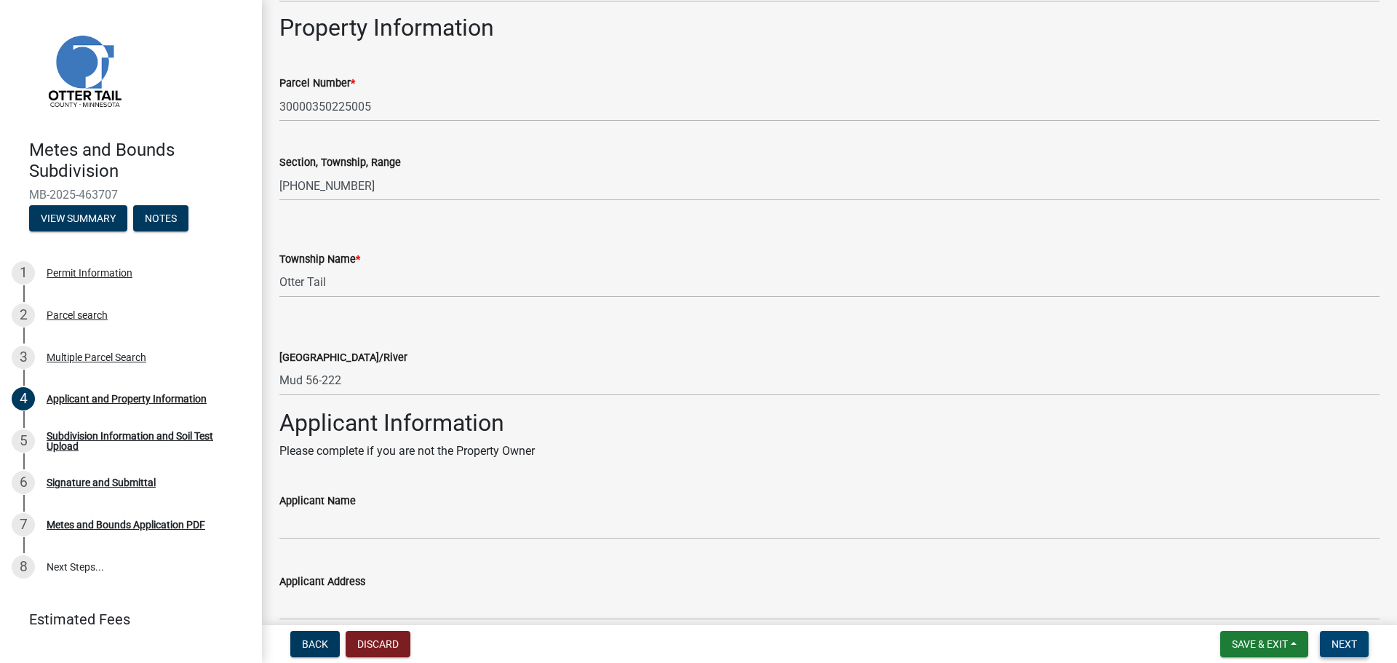
scroll to position [739, 0]
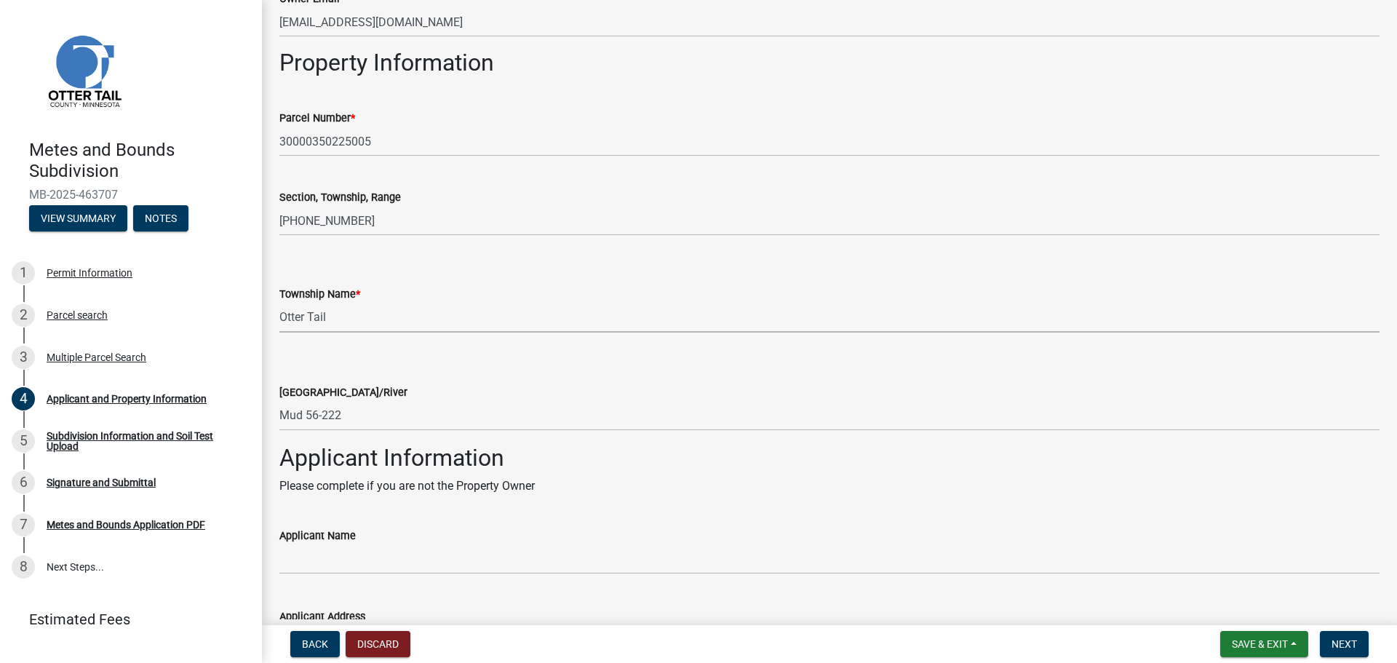
click at [365, 320] on select "Select Item... [GEOGRAPHIC_DATA] [GEOGRAPHIC_DATA] [GEOGRAPHIC_DATA] [GEOGRAPHI…" at bounding box center [829, 318] width 1100 height 30
click at [279, 303] on select "Select Item... [GEOGRAPHIC_DATA] [GEOGRAPHIC_DATA] [GEOGRAPHIC_DATA] [GEOGRAPHI…" at bounding box center [829, 318] width 1100 height 30
select select "d489ee98-c97f-4ec9-a475-0388f86a0c40"
click at [548, 260] on div "Township Name * Select Item... [GEOGRAPHIC_DATA] [GEOGRAPHIC_DATA] [GEOGRAPHIC_…" at bounding box center [829, 289] width 1100 height 85
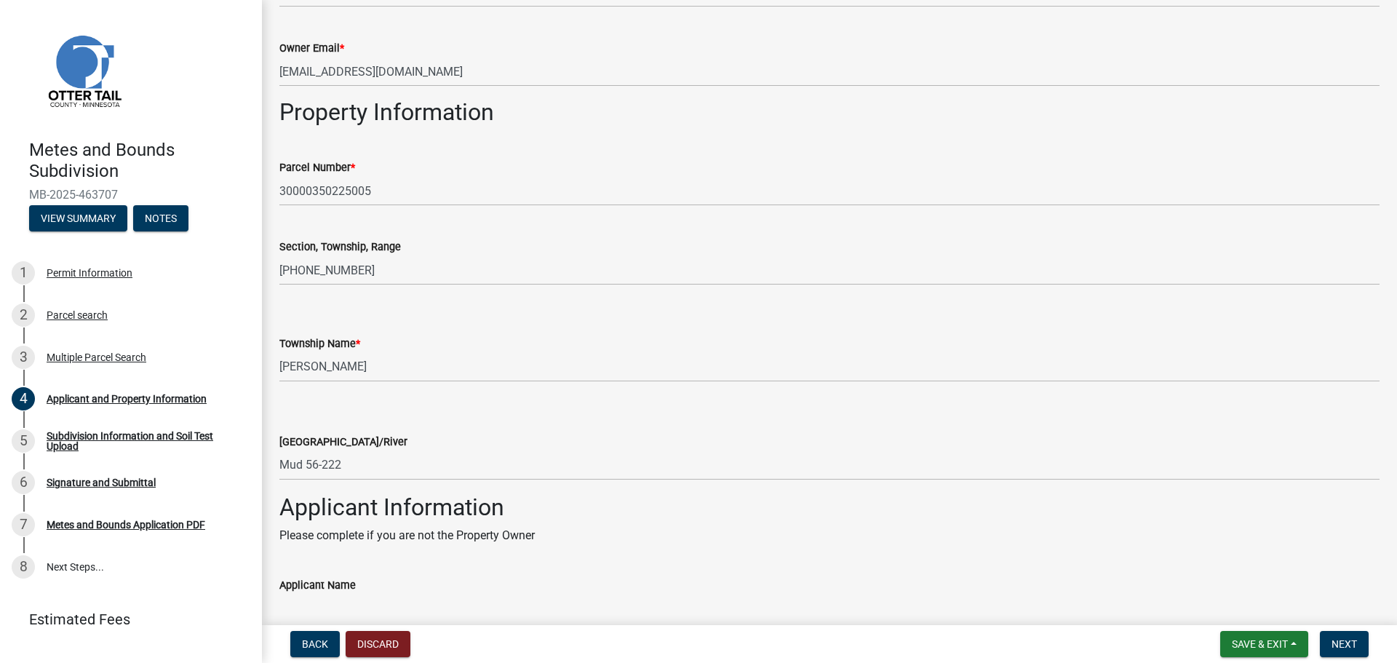
scroll to position [666, 0]
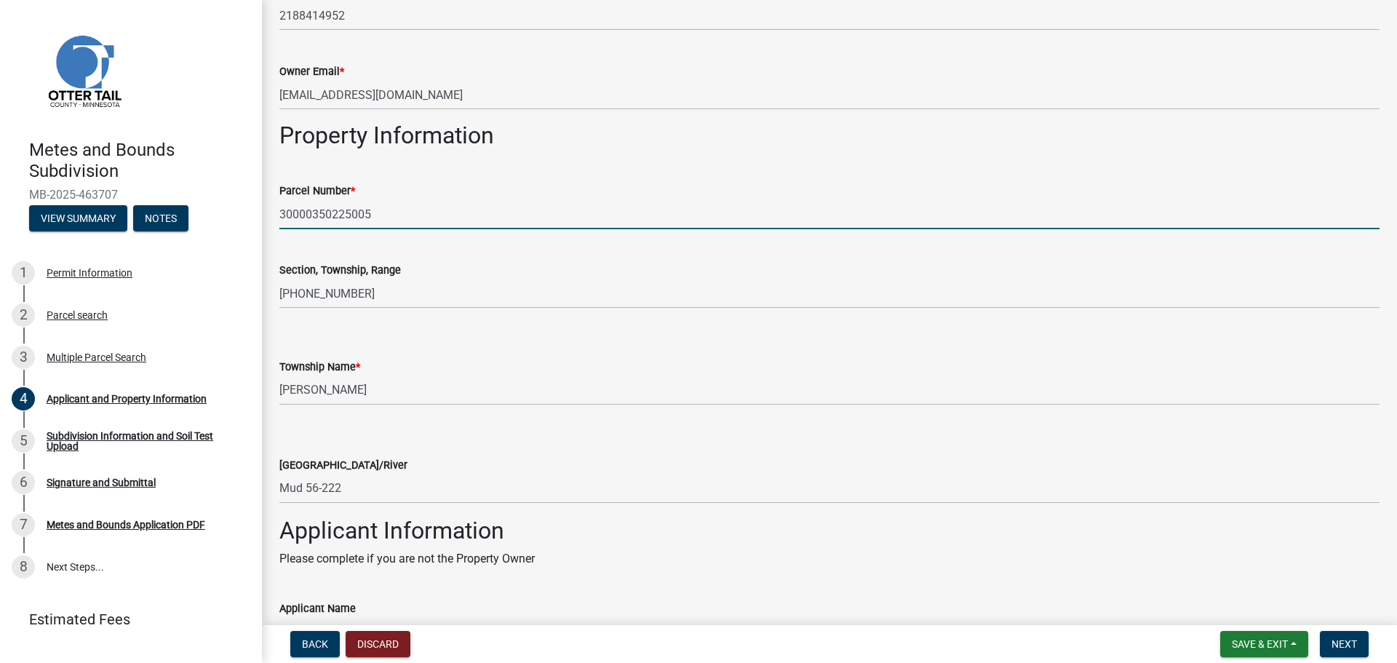
click at [392, 213] on input "30000350225005" at bounding box center [829, 214] width 1100 height 30
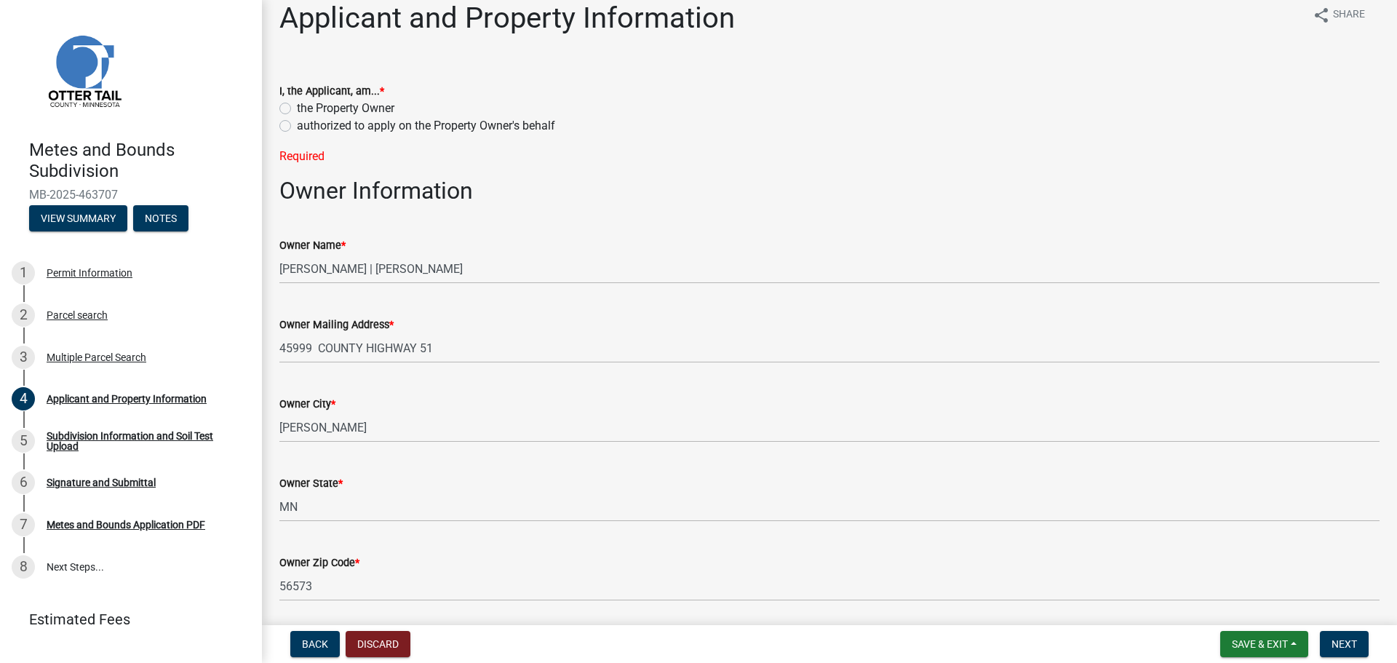
scroll to position [12, 0]
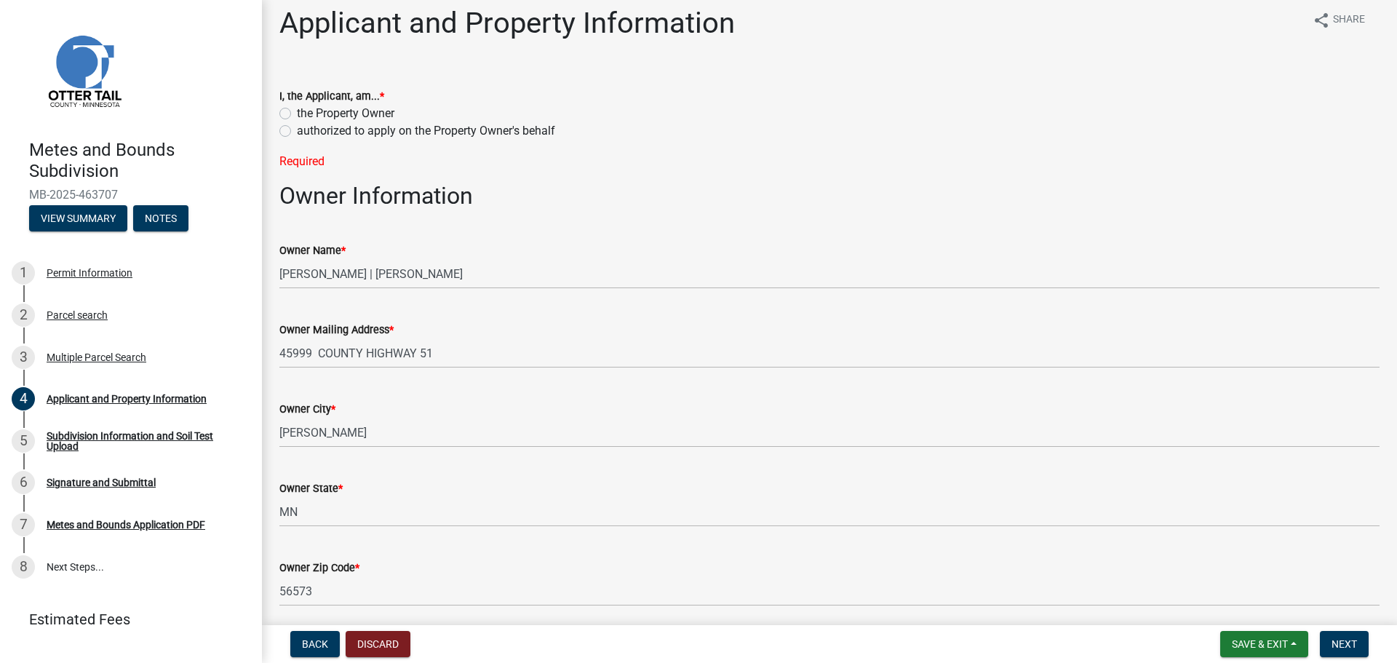
click at [297, 116] on label "the Property Owner" at bounding box center [345, 113] width 97 height 17
click at [297, 114] on input "the Property Owner" at bounding box center [301, 109] width 9 height 9
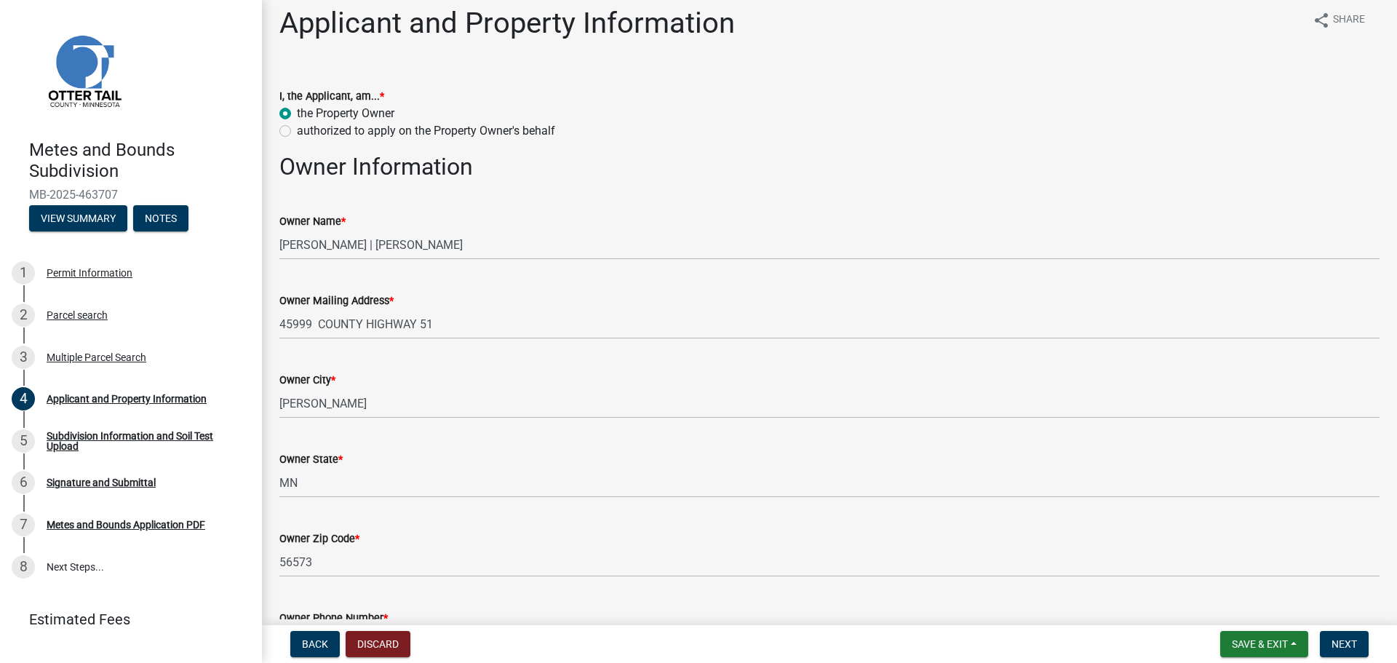
radio input "true"
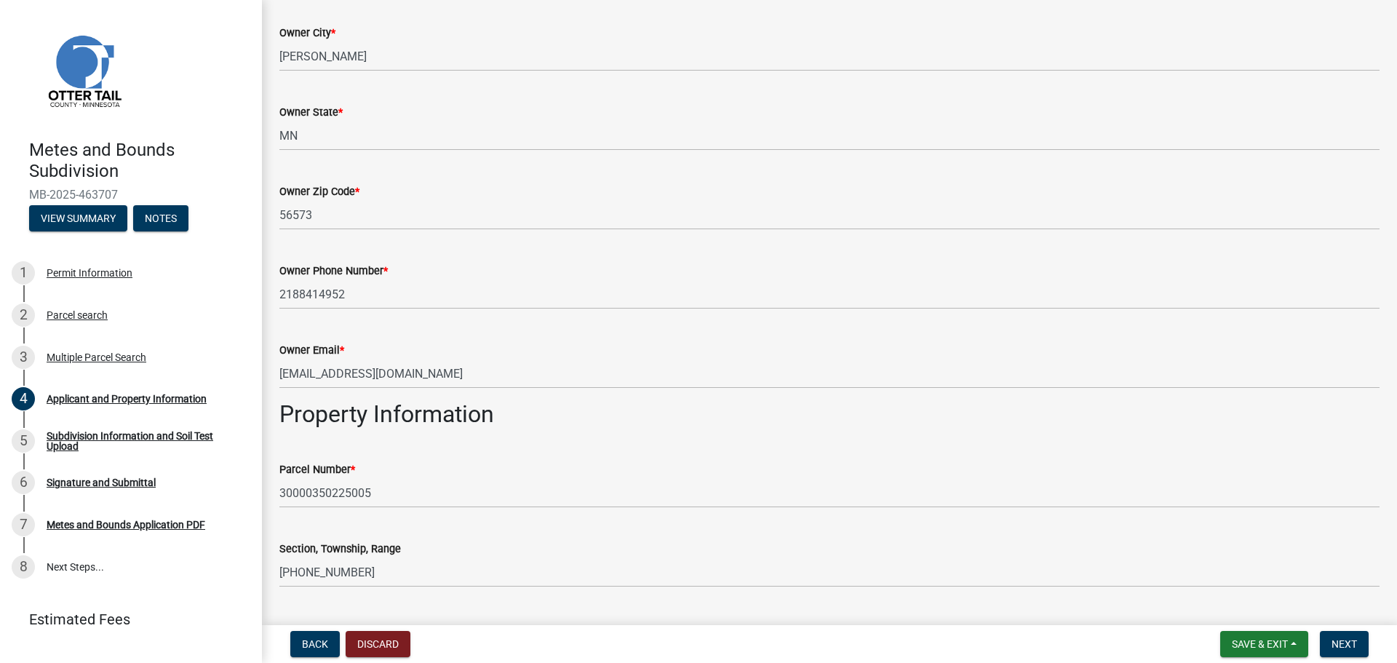
scroll to position [582, 0]
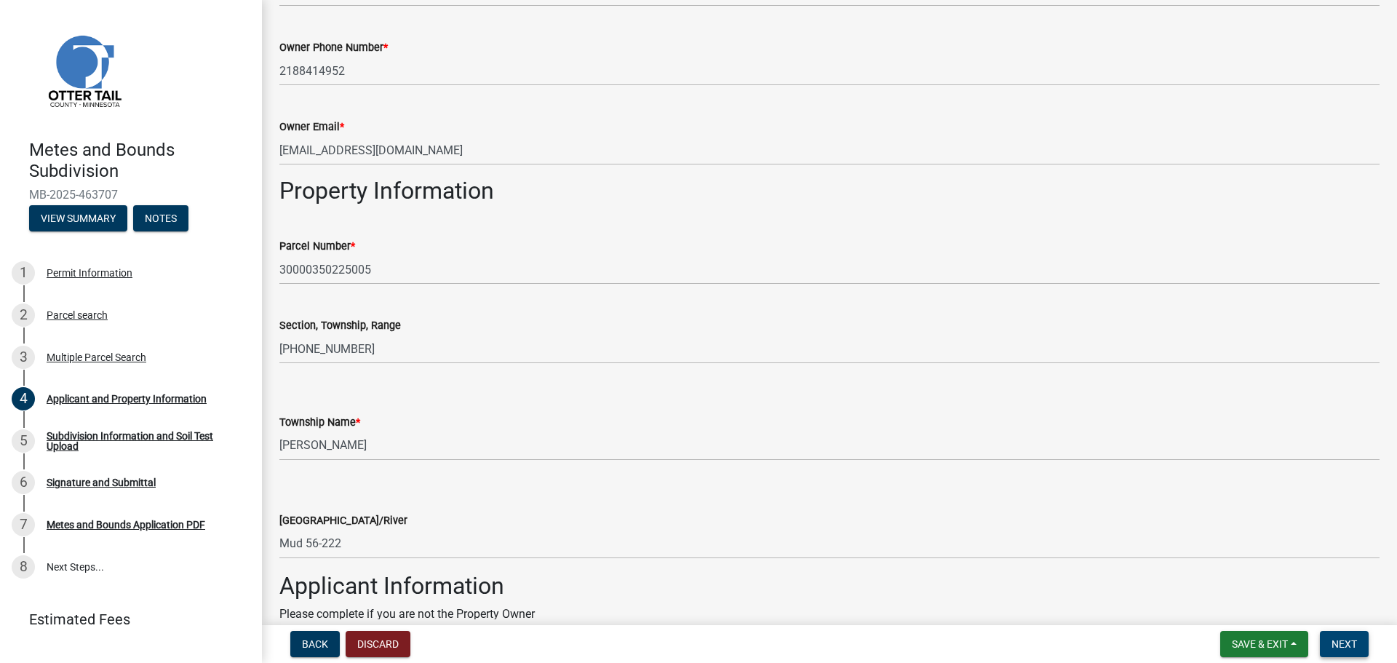
click at [1337, 644] on span "Next" at bounding box center [1343, 644] width 25 height 12
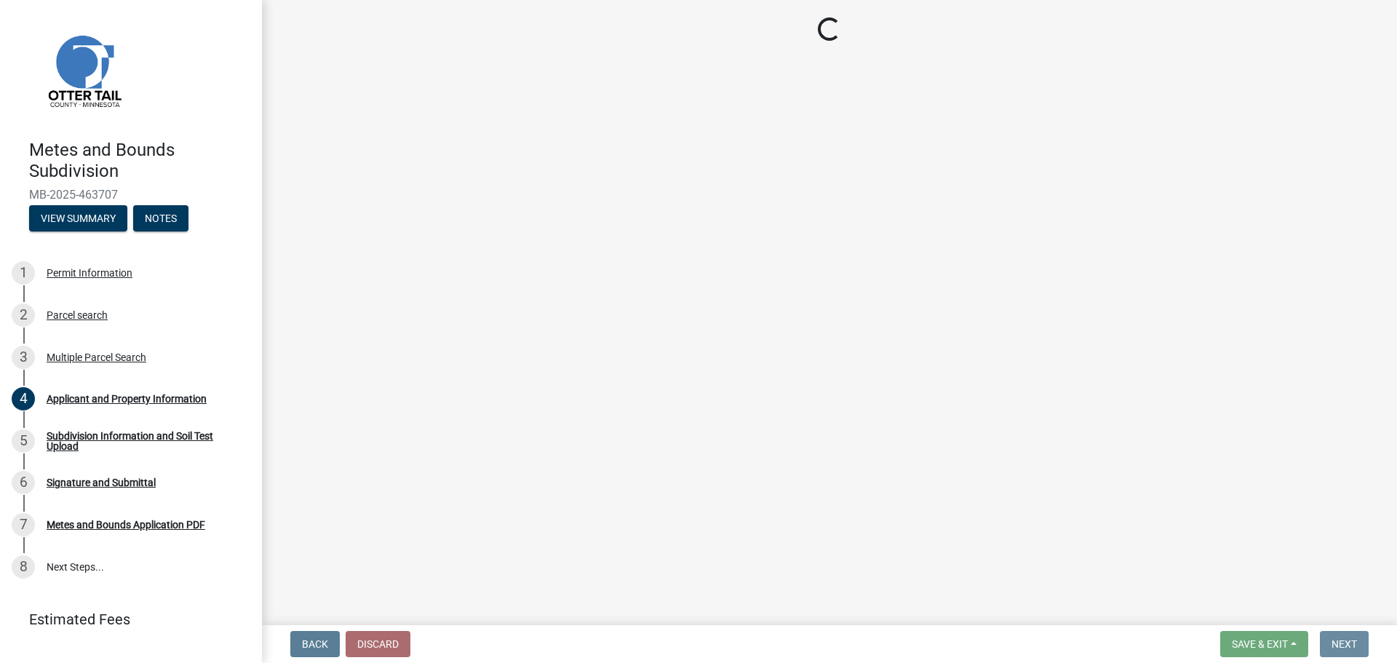
scroll to position [0, 0]
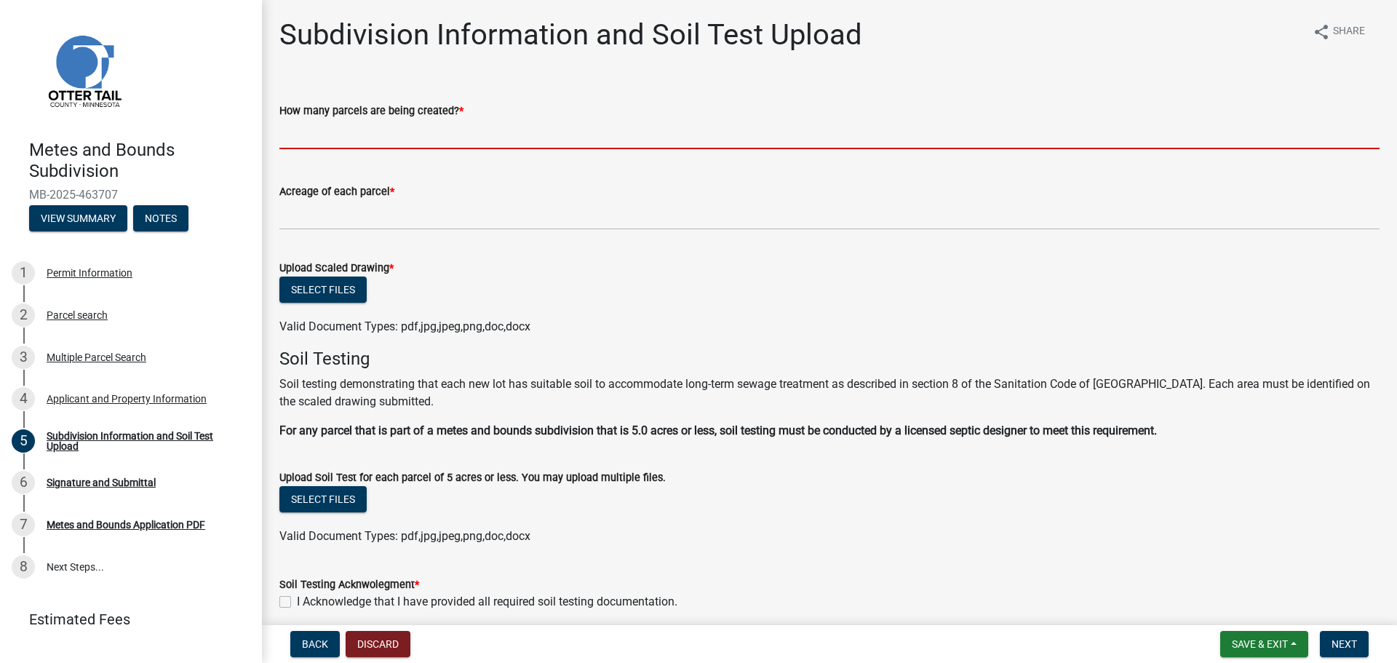
click at [354, 128] on input "text" at bounding box center [829, 134] width 1100 height 30
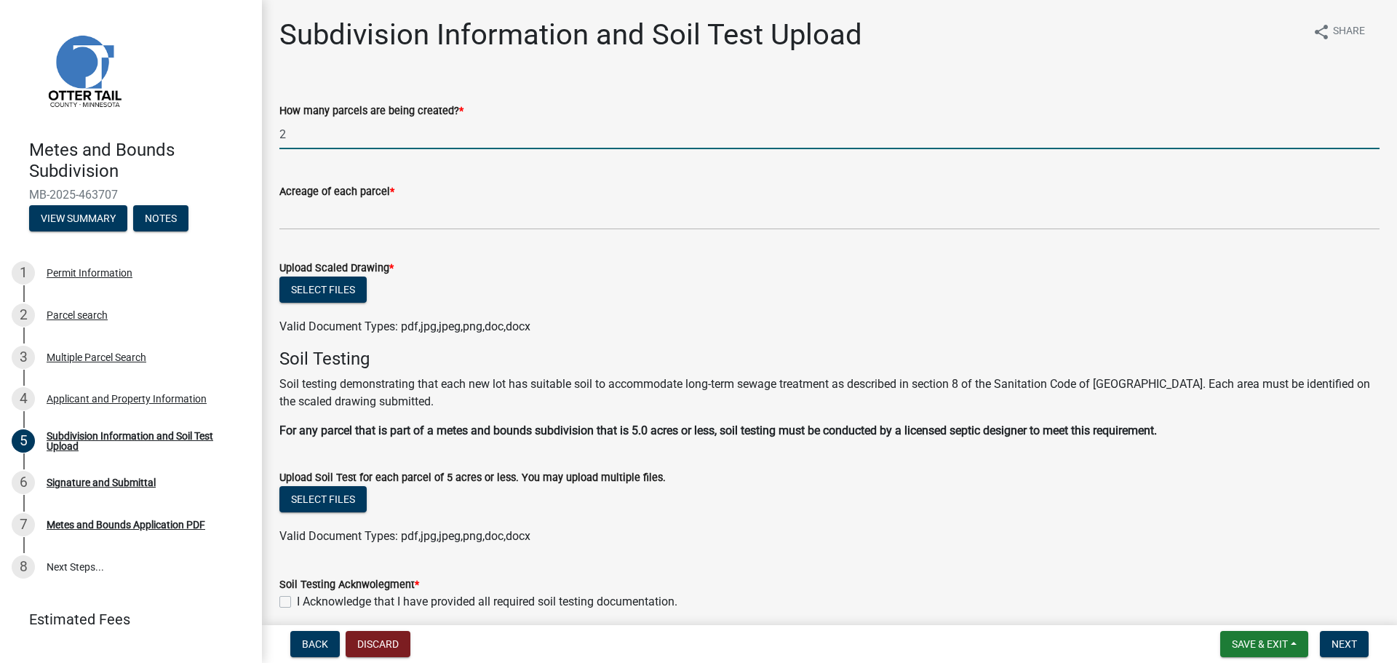
type input "2"
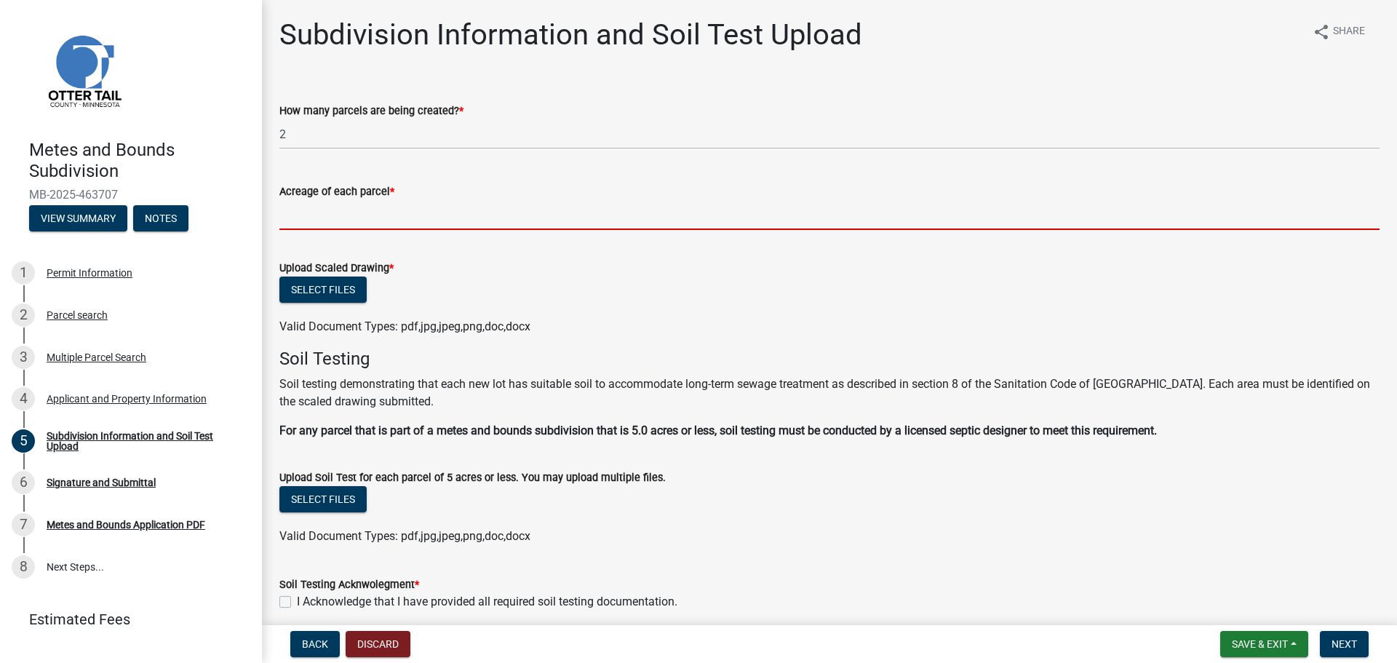
click at [385, 221] on input "Acreage of each parcel *" at bounding box center [829, 215] width 1100 height 30
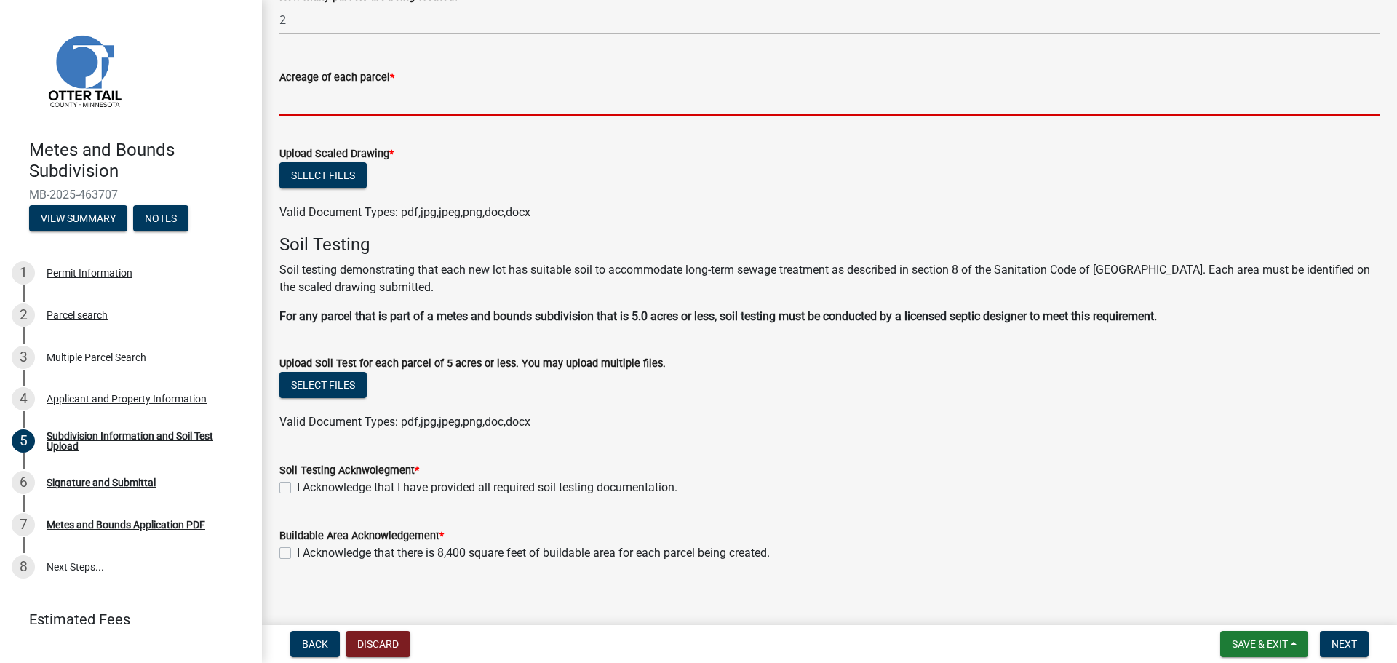
scroll to position [127, 0]
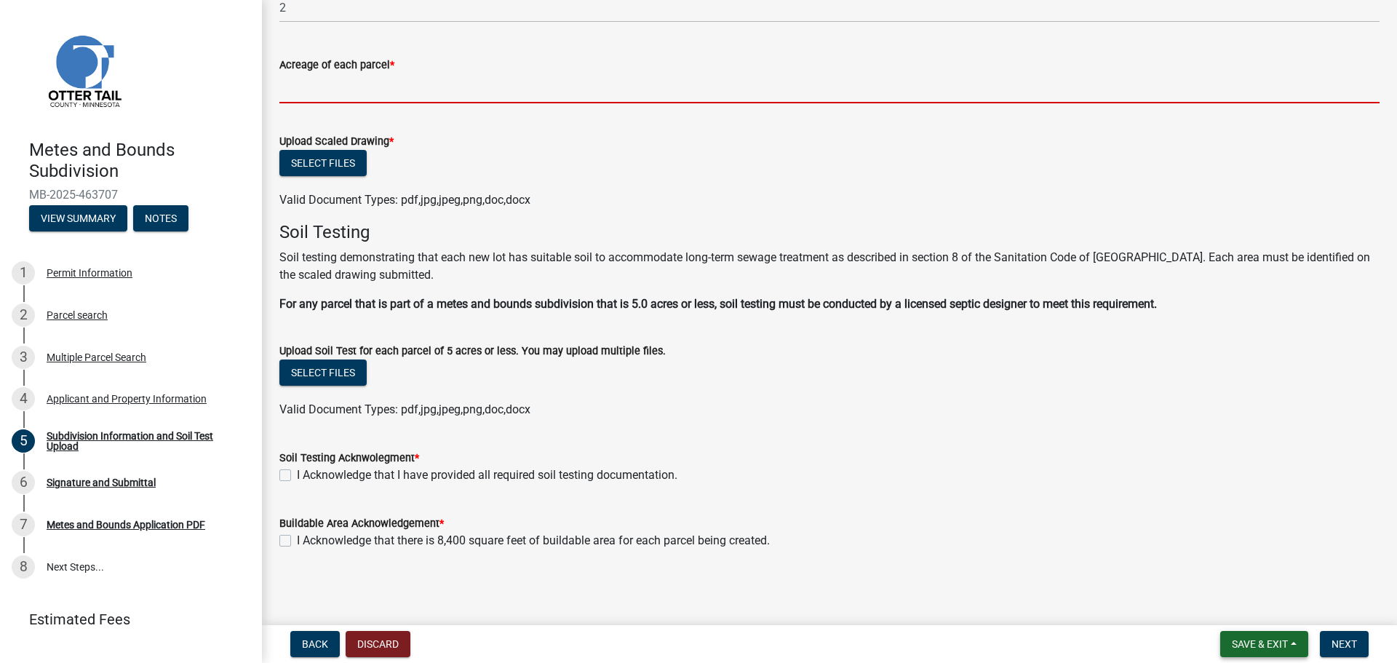
click at [1281, 641] on span "Save & Exit" at bounding box center [1260, 644] width 56 height 12
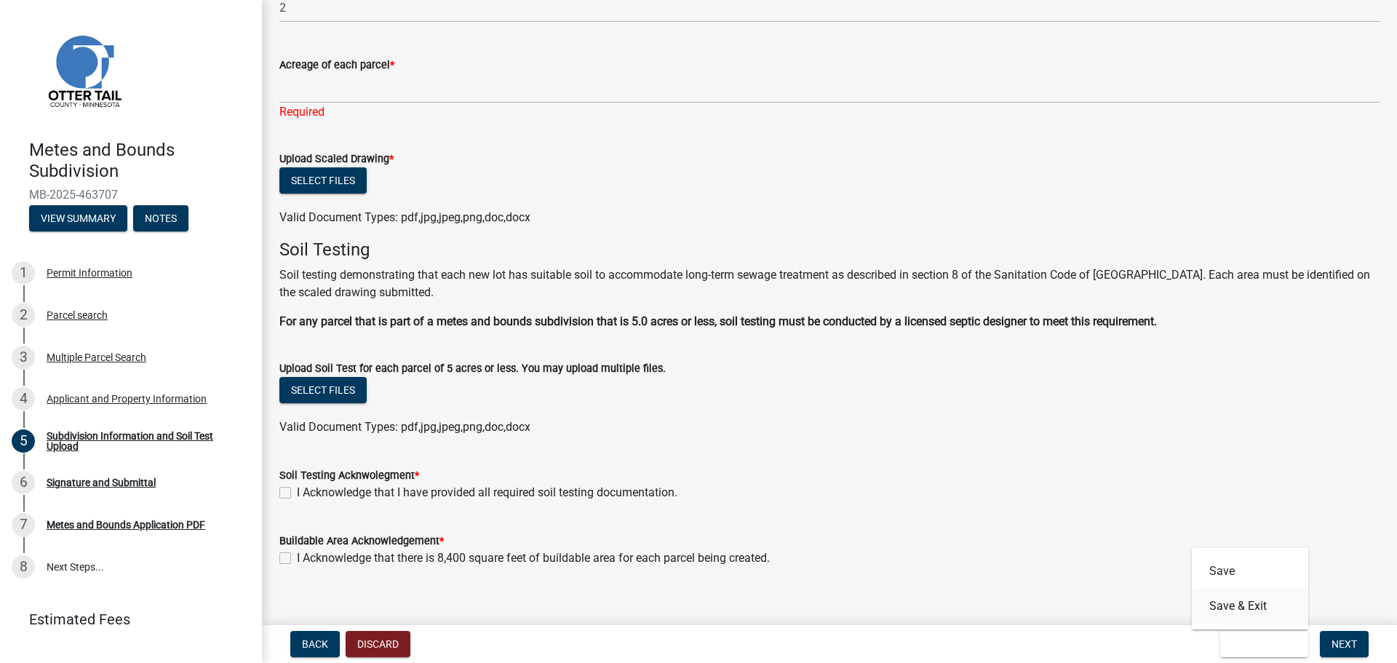
click at [1244, 608] on button "Save & Exit" at bounding box center [1250, 606] width 116 height 35
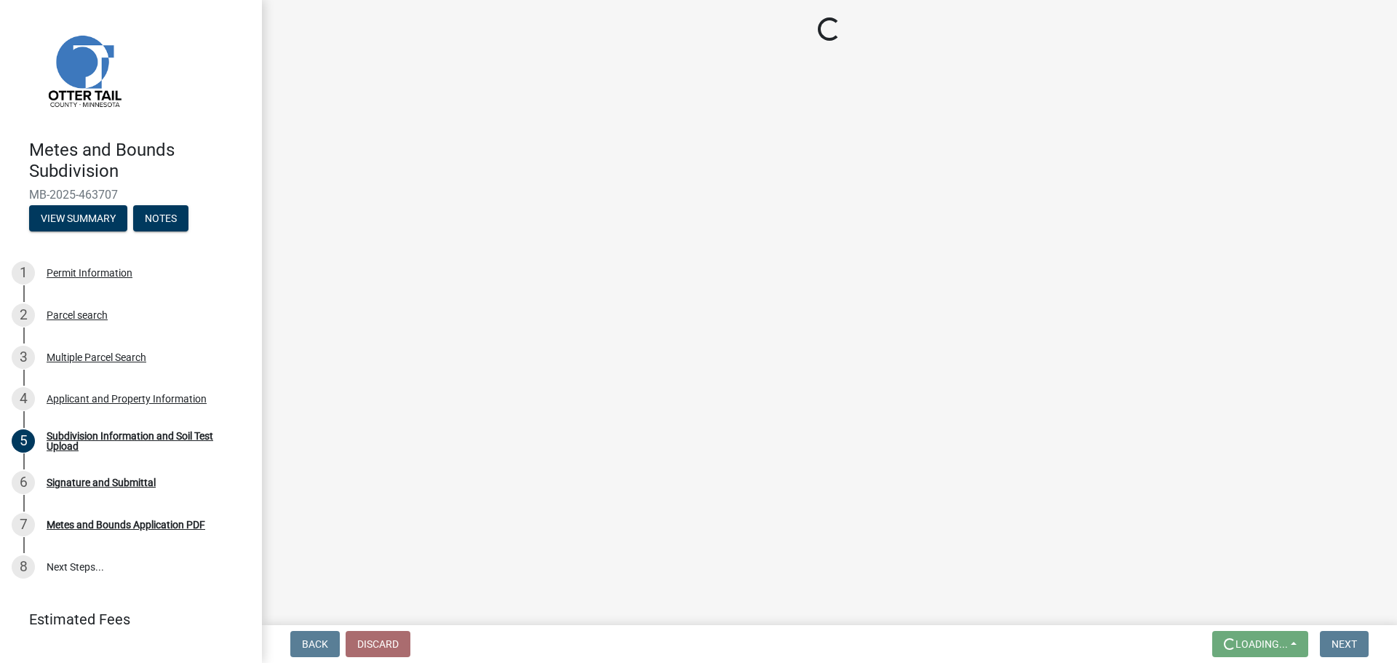
scroll to position [0, 0]
